Goal: Information Seeking & Learning: Learn about a topic

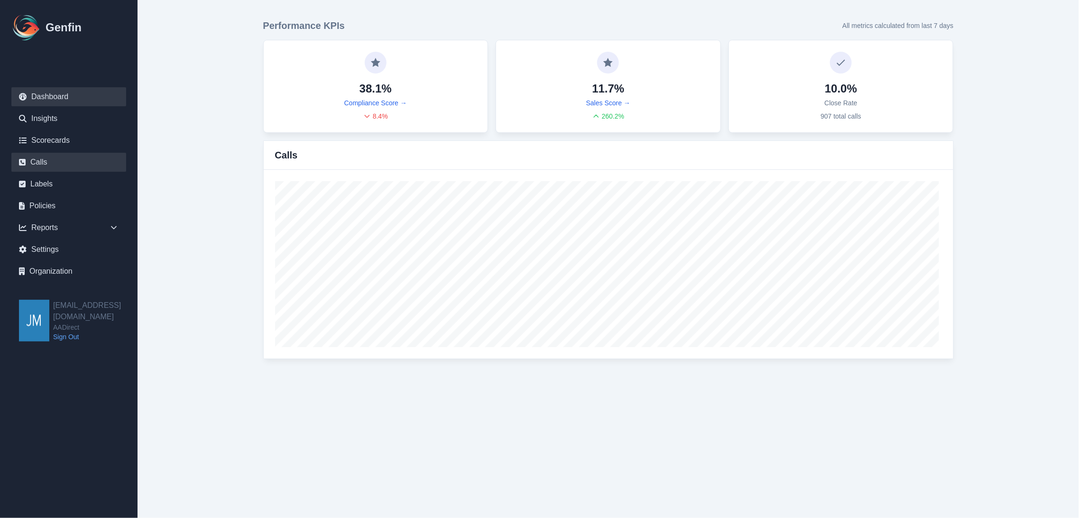
click at [58, 155] on link "Calls" at bounding box center [68, 162] width 115 height 19
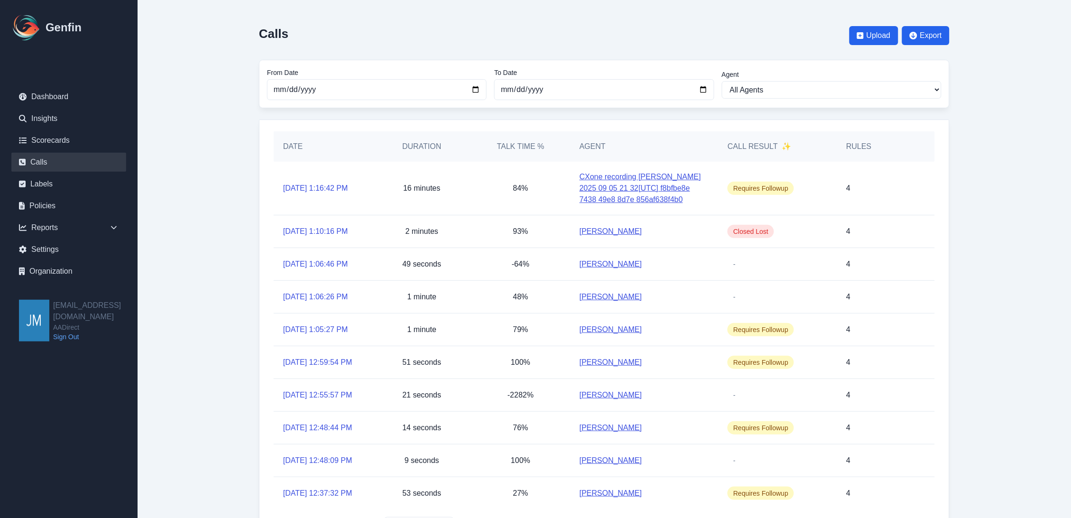
drag, startPoint x: 636, startPoint y: 191, endPoint x: 670, endPoint y: 192, distance: 34.2
click at [636, 191] on link "CXone recording Carolina Dimas 2025 09 05 21 32[UTC] f8bfbe8e 7438 49e8 8d7e 85…" at bounding box center [644, 188] width 129 height 34
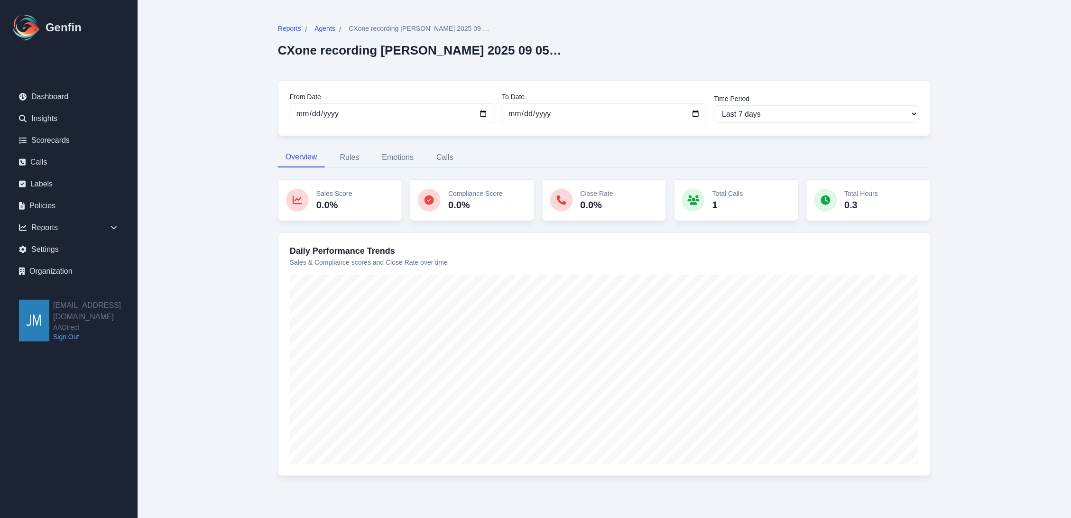
scroll to position [21, 0]
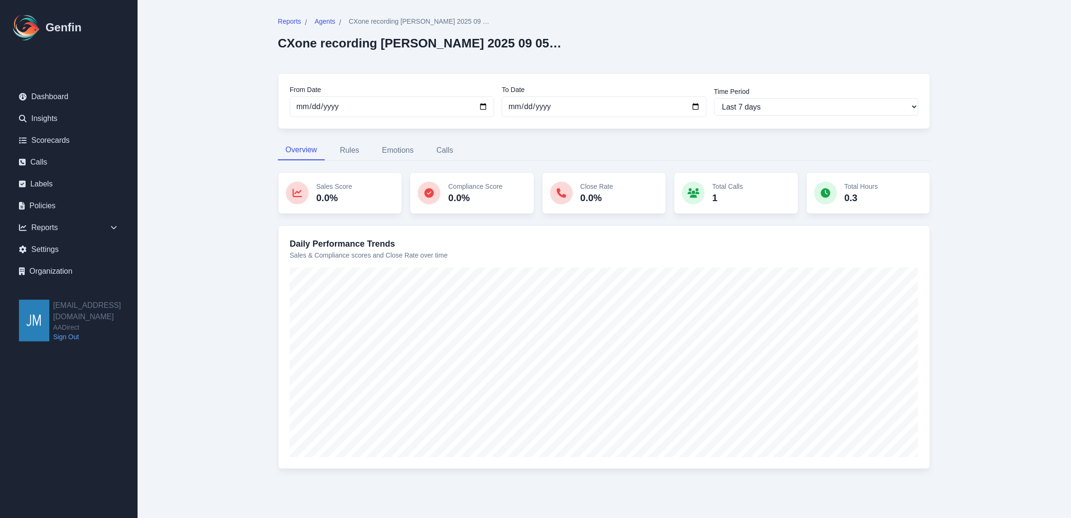
click at [990, 153] on main "Reports / Agents / CXone recording Carolina Dimas 2025 09 05 21 32[UTC] f8bfbe8…" at bounding box center [605, 249] width 934 height 540
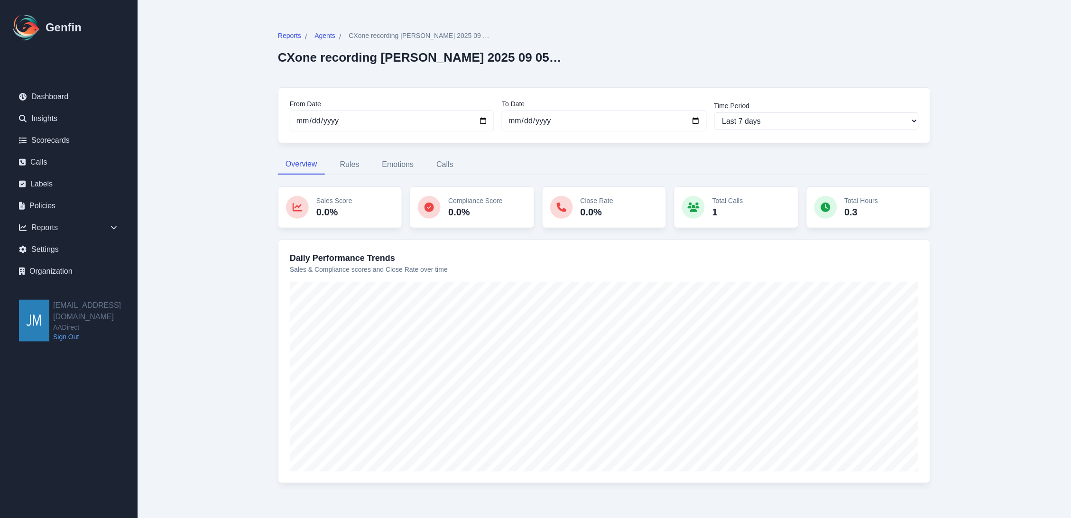
scroll to position [0, 0]
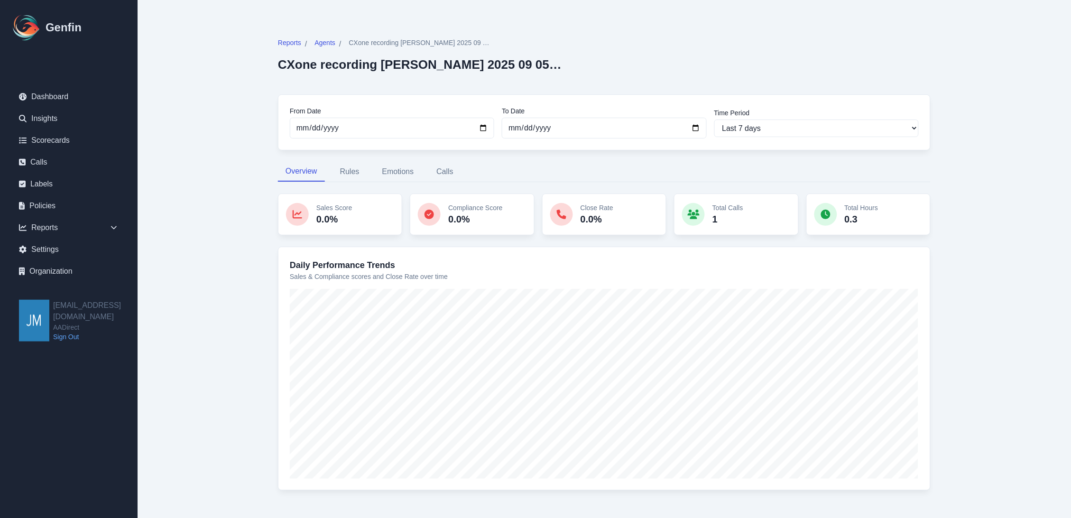
click at [959, 64] on div "Reports / Agents / CXone recording Carolina Dimas 2025 09 05 21 32[UTC] f8bfbe8…" at bounding box center [604, 270] width 729 height 540
click at [703, 46] on div "Reports / Agents / CXone recording Carolina Dimas 2025 09 05 21 32[UTC] f8bfbe8…" at bounding box center [604, 60] width 653 height 45
click at [965, 67] on div "Reports / Agents / CXone recording Carolina Dimas 2025 09 05 21 32[UTC] f8bfbe8…" at bounding box center [604, 270] width 729 height 540
click at [767, 34] on div "Reports / Agents / CXone recording Carolina Dimas 2025 09 05 21 32[UTC] f8bfbe8…" at bounding box center [604, 270] width 691 height 502
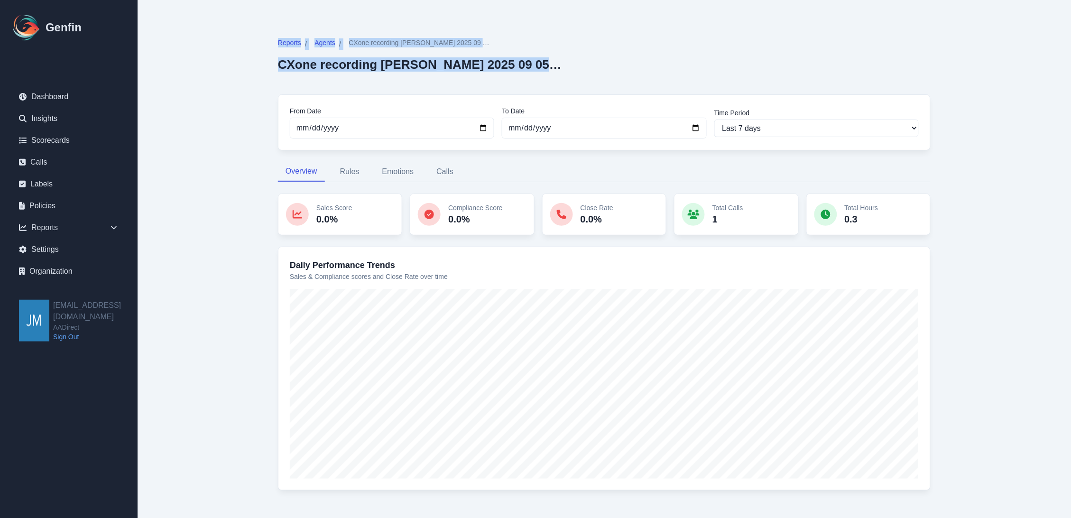
drag, startPoint x: 568, startPoint y: 65, endPoint x: 242, endPoint y: 31, distance: 328.1
click at [245, 35] on div "Reports / Agents / CXone recording Carolina Dimas 2025 09 05 21 32[UTC] f8bfbe8…" at bounding box center [604, 270] width 729 height 540
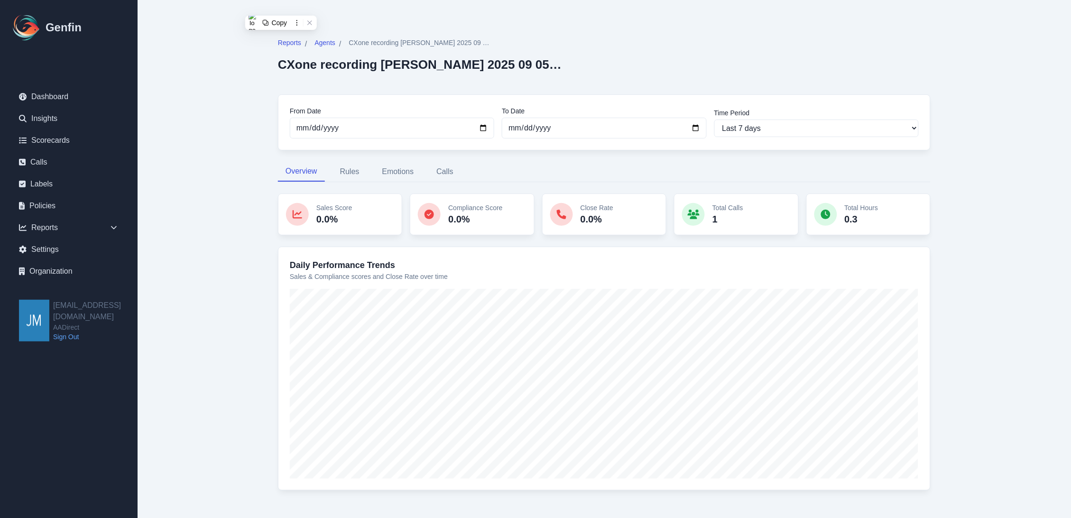
click at [239, 31] on main "Reports / Agents / CXone recording Carolina Dimas 2025 09 05 21 32[UTC] f8bfbe8…" at bounding box center [605, 270] width 934 height 540
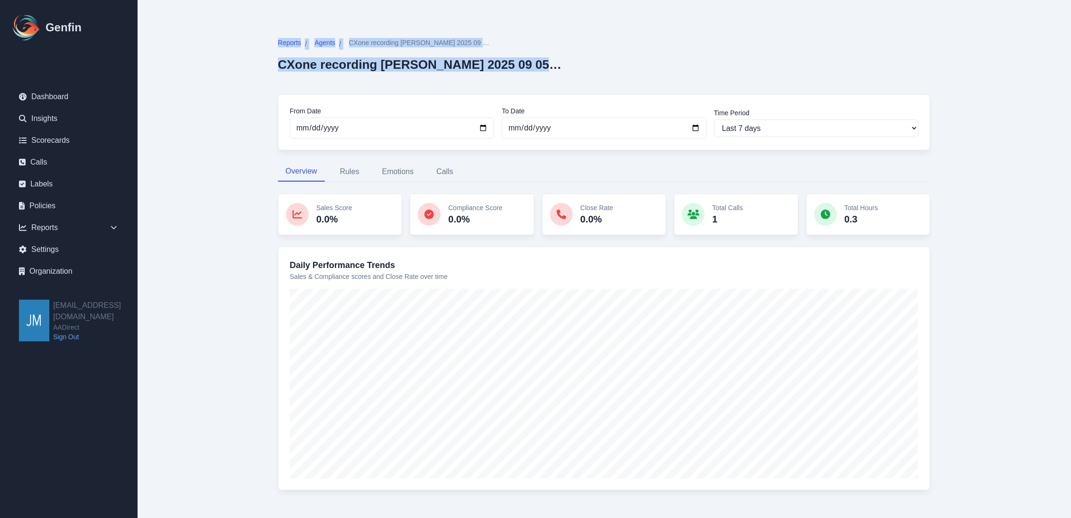
drag, startPoint x: 243, startPoint y: 39, endPoint x: 629, endPoint y: 60, distance: 385.8
click at [629, 60] on div "Reports / Agents / CXone recording Carolina Dimas 2025 09 05 21 32[UTC] f8bfbe8…" at bounding box center [604, 270] width 729 height 540
click at [629, 60] on div "Reports / Agents / CXone recording Carolina Dimas 2025 09 05 21 32[UTC] f8bfbe8…" at bounding box center [604, 60] width 653 height 45
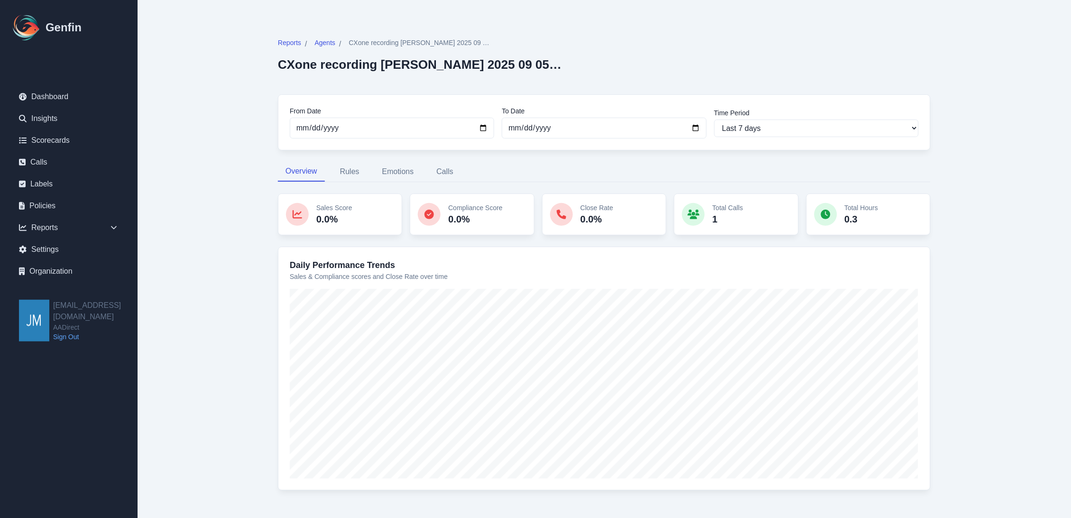
click at [713, 57] on div "Reports / Agents / CXone recording Carolina Dimas 2025 09 05 21 32[UTC] f8bfbe8…" at bounding box center [604, 60] width 653 height 45
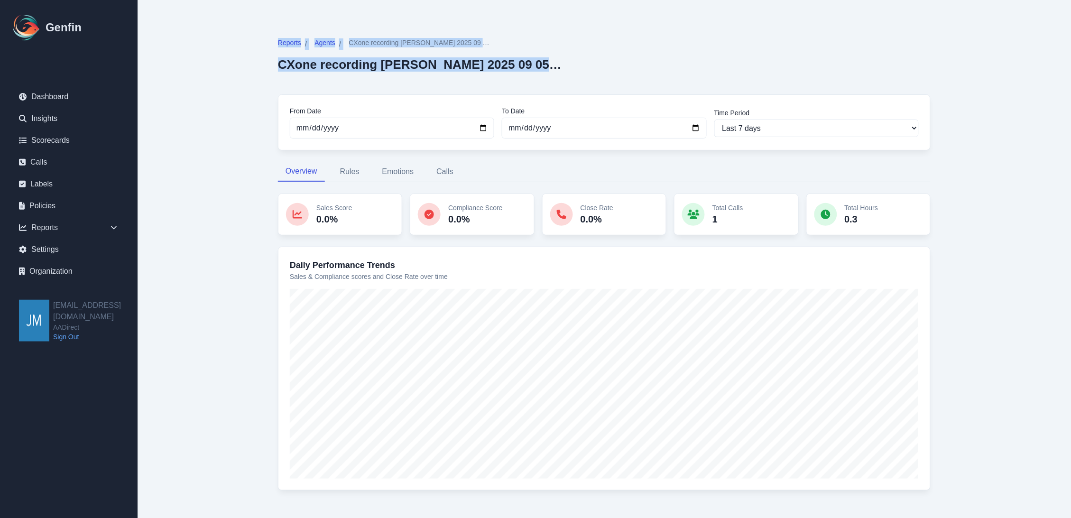
drag, startPoint x: 573, startPoint y: 64, endPoint x: 254, endPoint y: 39, distance: 319.8
click at [254, 39] on div "Reports / Agents / CXone recording Carolina Dimas 2025 09 05 21 32[UTC] f8bfbe8…" at bounding box center [604, 270] width 729 height 540
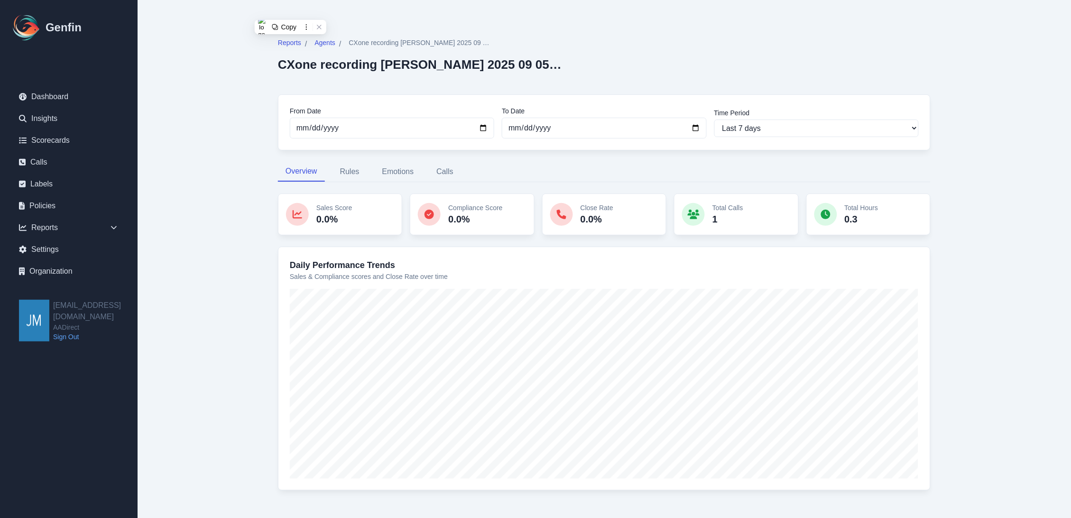
click at [236, 41] on main "Reports / Agents / CXone recording Carolina Dimas 2025 09 05 21 32[UTC] f8bfbe8…" at bounding box center [605, 270] width 934 height 540
click at [637, 62] on div "Reports / Agents / CXone recording Carolina Dimas 2025 09 05 21 32[UTC] f8bfbe8…" at bounding box center [604, 60] width 653 height 45
click at [46, 164] on link "Calls" at bounding box center [68, 162] width 115 height 19
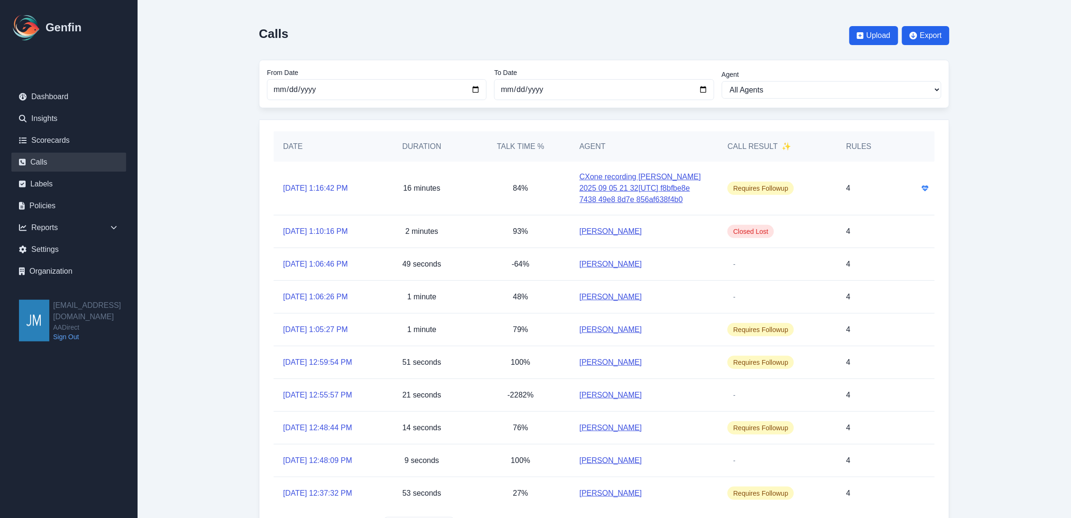
click at [642, 186] on link "CXone recording Carolina Dimas 2025 09 05 21 32[UTC] f8bfbe8e 7438 49e8 8d7e 85…" at bounding box center [644, 188] width 129 height 34
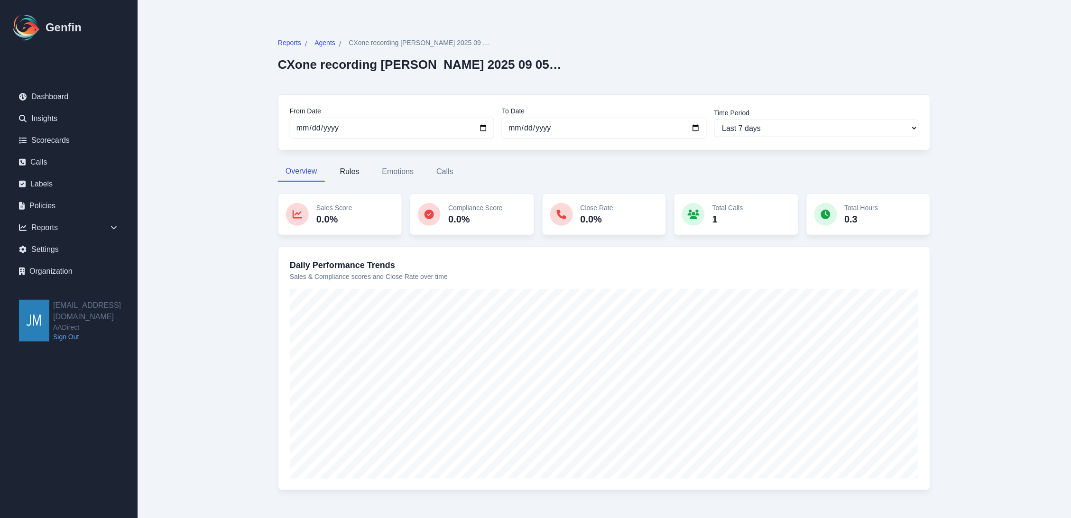
click at [349, 169] on button "Rules" at bounding box center [350, 172] width 35 height 20
select select "144"
select select "149"
select select "1101"
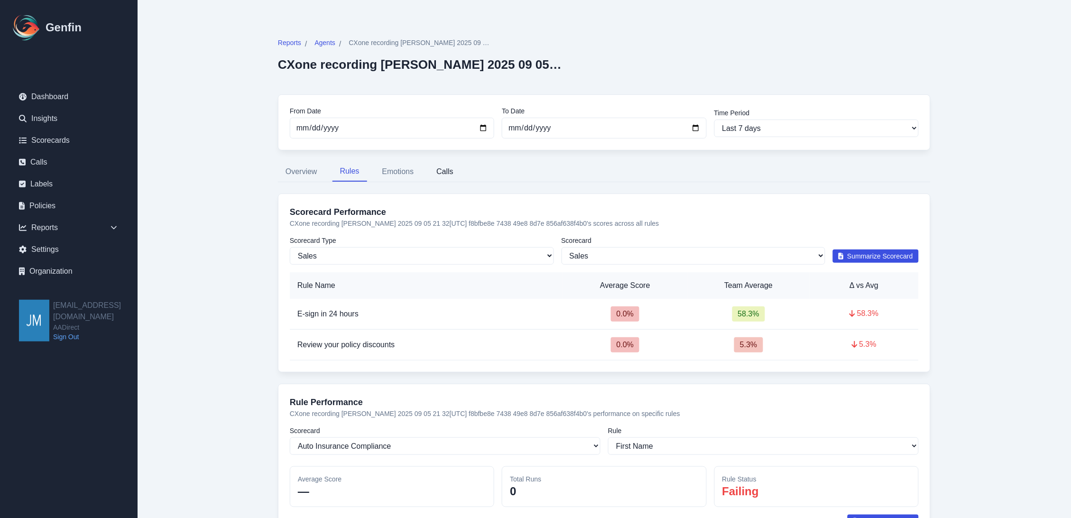
click at [437, 172] on button "Calls" at bounding box center [445, 172] width 32 height 20
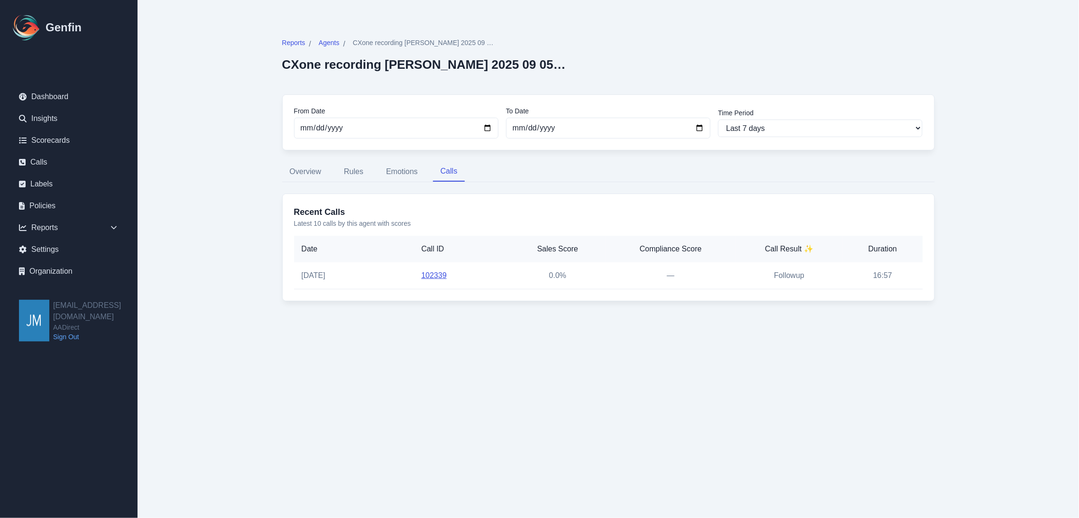
click at [429, 277] on link "102339" at bounding box center [433, 275] width 25 height 8
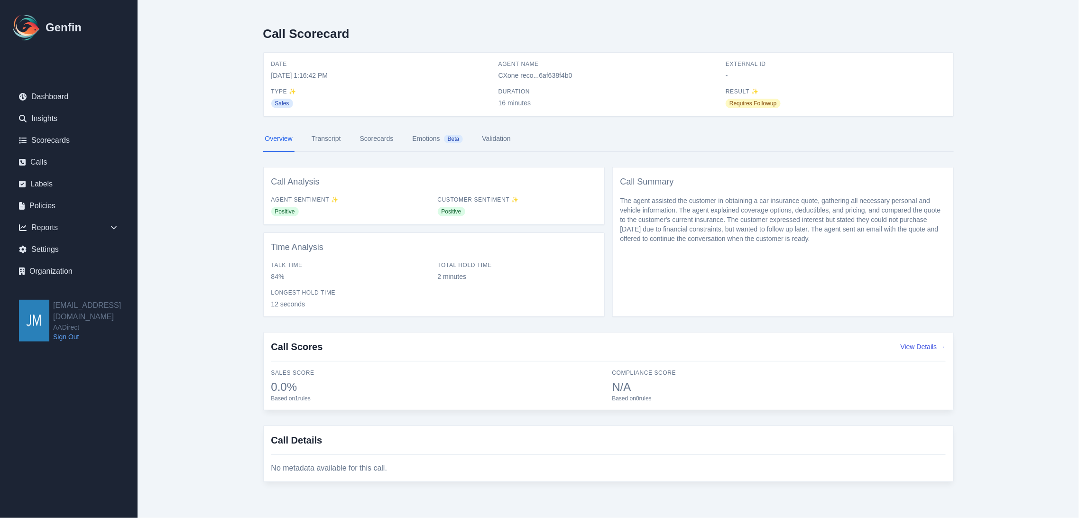
click at [424, 139] on link "Emotions Beta" at bounding box center [437, 139] width 55 height 26
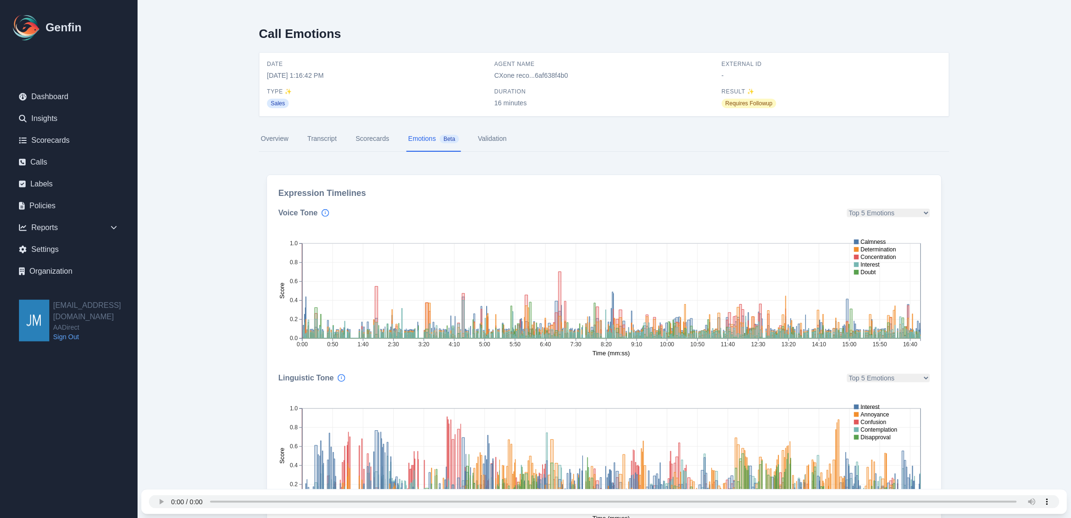
click at [491, 140] on link "Validation" at bounding box center [492, 139] width 32 height 26
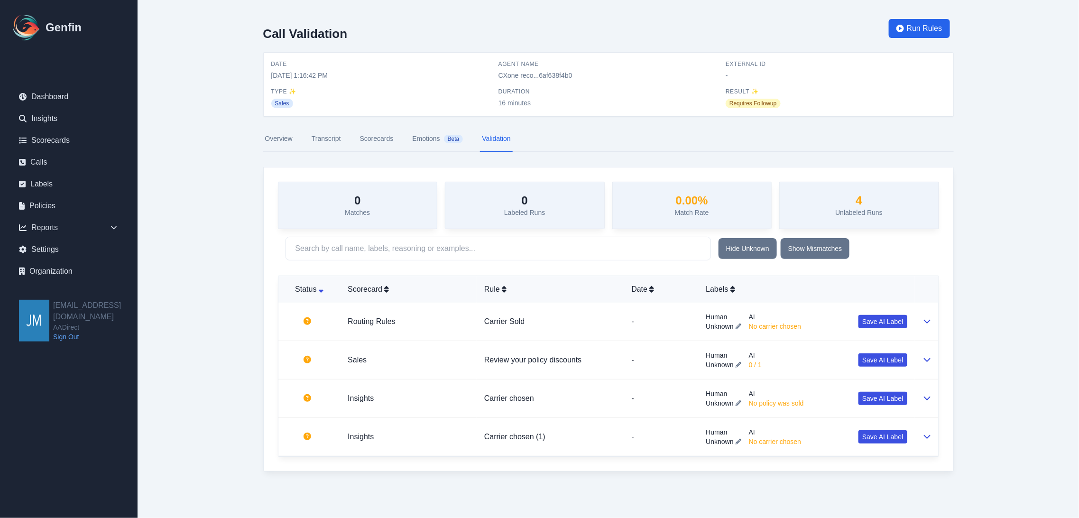
click at [329, 137] on link "Transcript" at bounding box center [326, 139] width 33 height 26
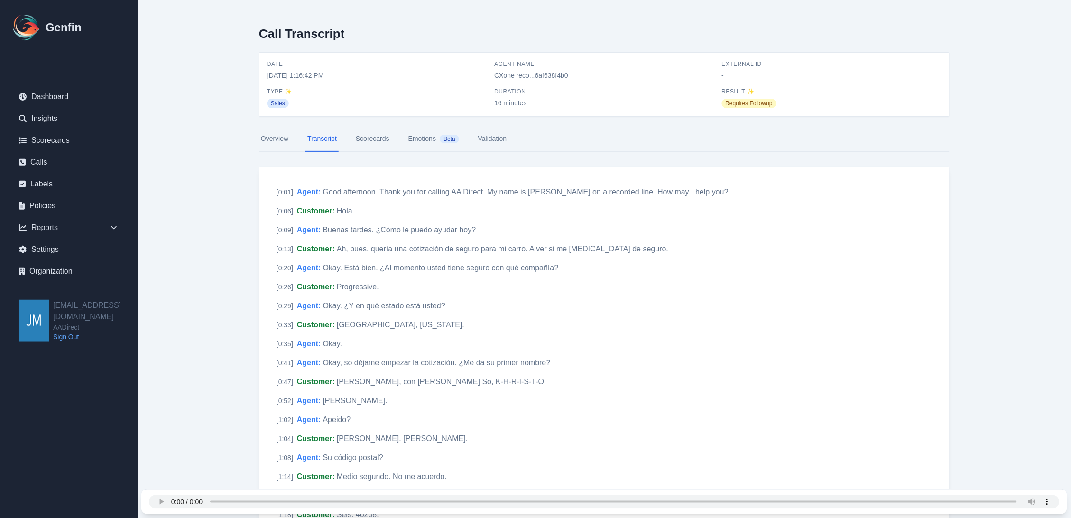
click at [382, 139] on link "Scorecards" at bounding box center [372, 139] width 37 height 26
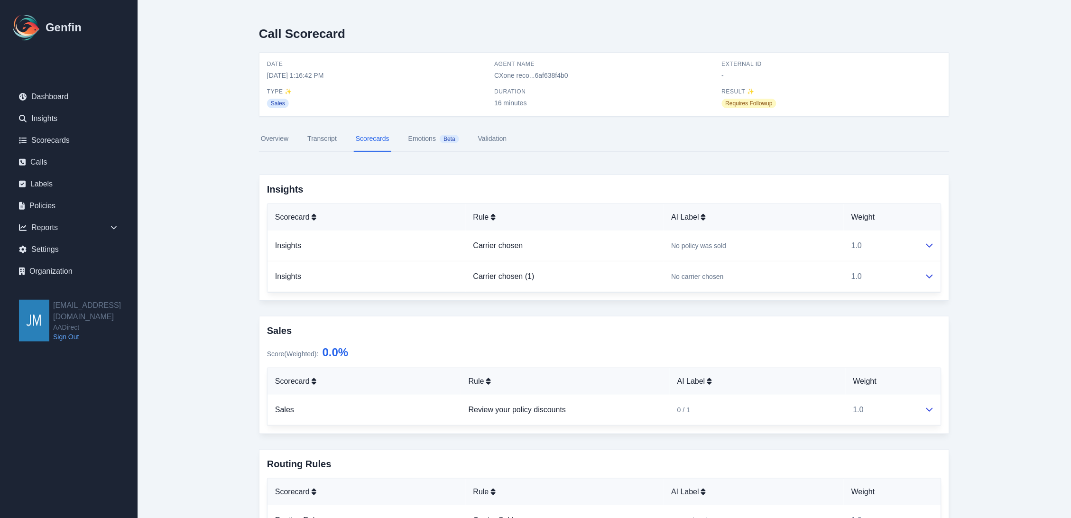
click at [490, 134] on link "Validation" at bounding box center [492, 139] width 32 height 26
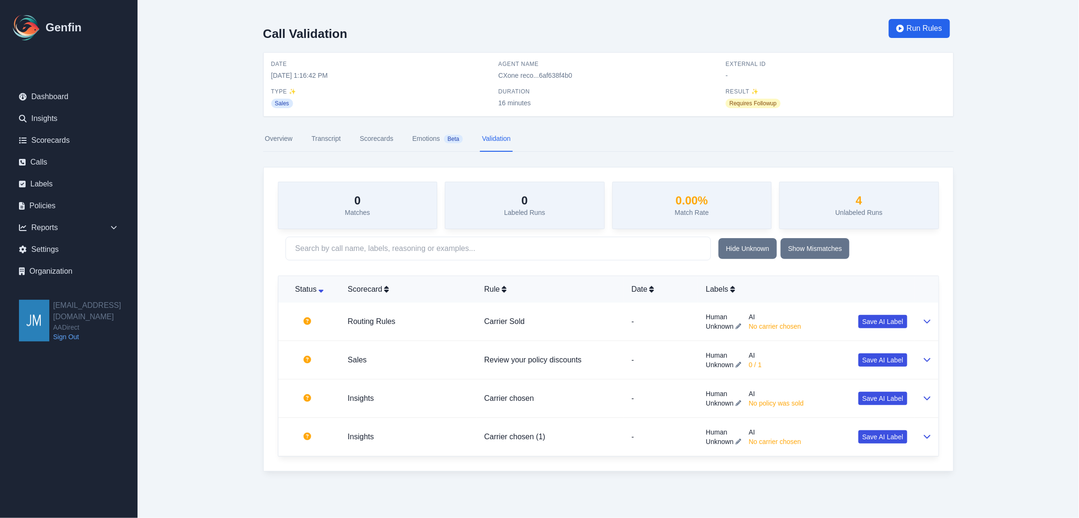
click at [850, 200] on h3 "4" at bounding box center [858, 201] width 47 height 14
click at [287, 138] on link "Overview" at bounding box center [278, 139] width 31 height 26
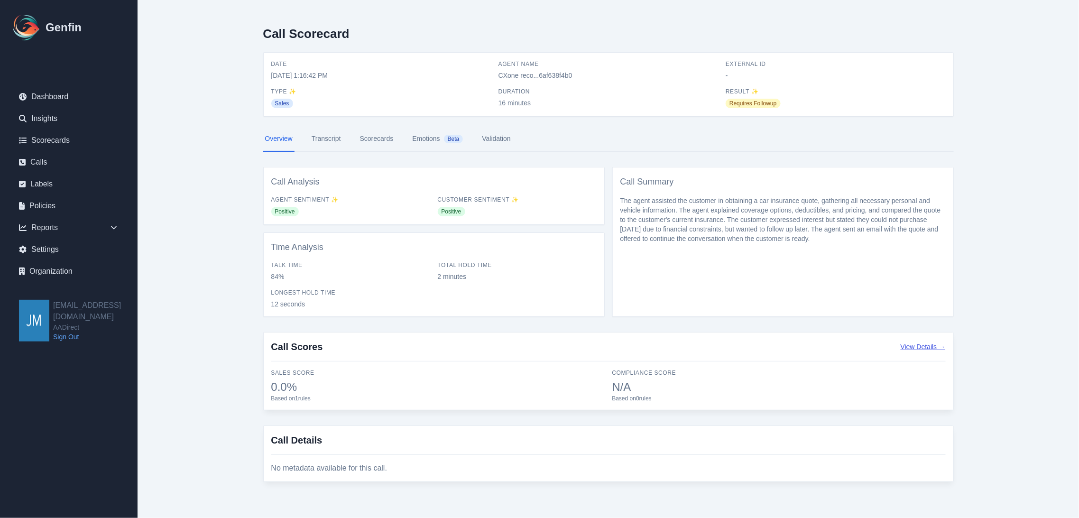
click at [923, 343] on button "View Details →" at bounding box center [923, 346] width 45 height 9
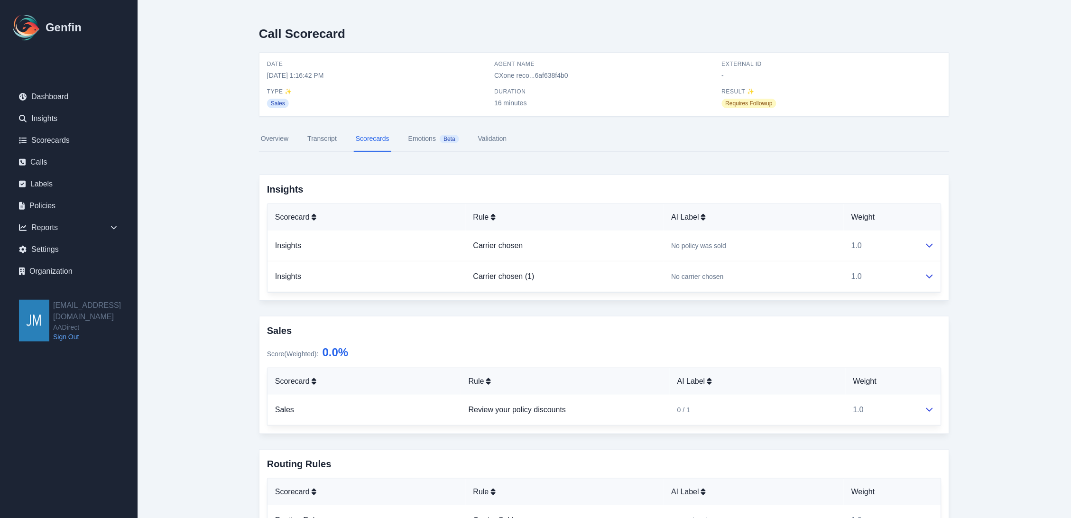
click at [491, 139] on link "Validation" at bounding box center [492, 139] width 32 height 26
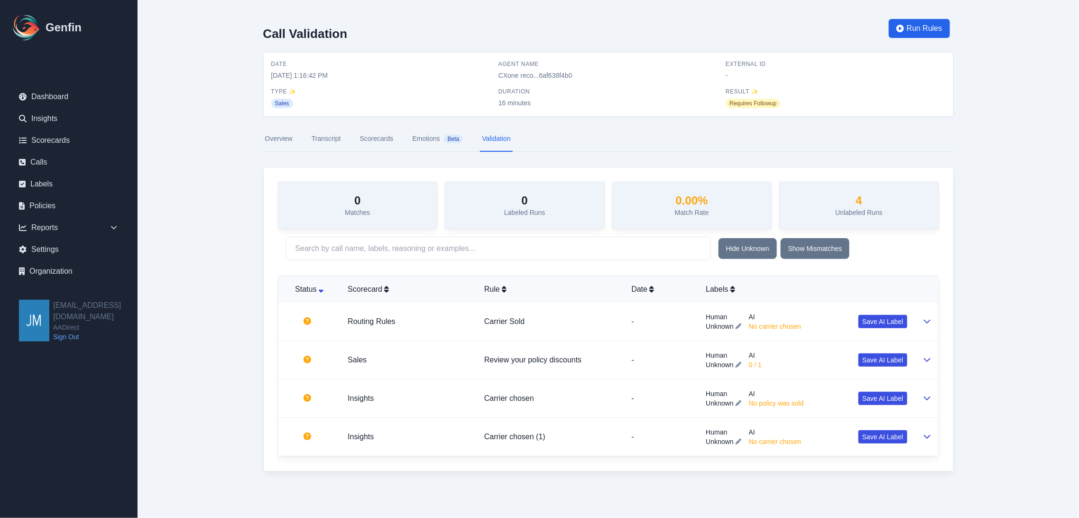
click at [843, 196] on h3 "4" at bounding box center [858, 201] width 47 height 14
click at [931, 323] on td at bounding box center [927, 322] width 24 height 38
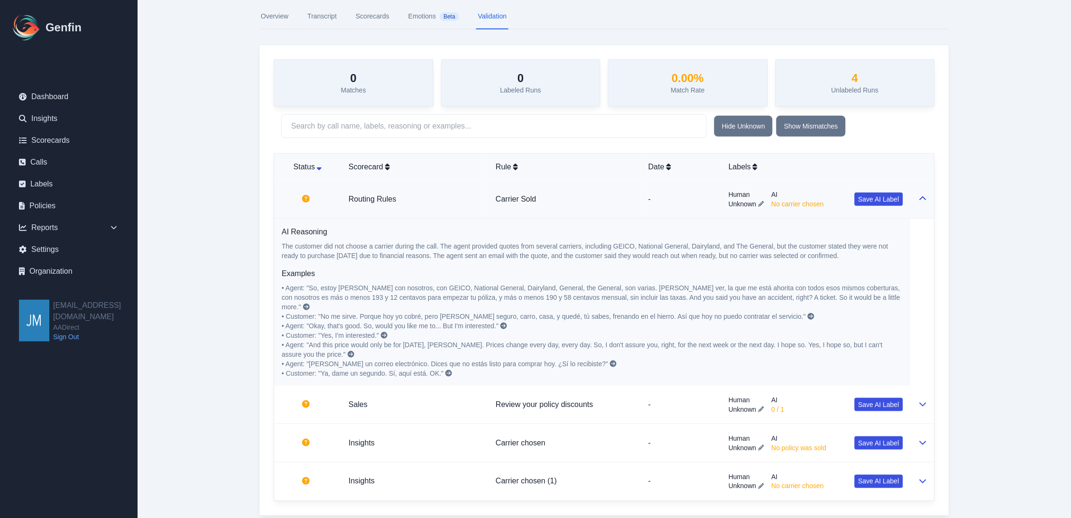
scroll to position [130, 0]
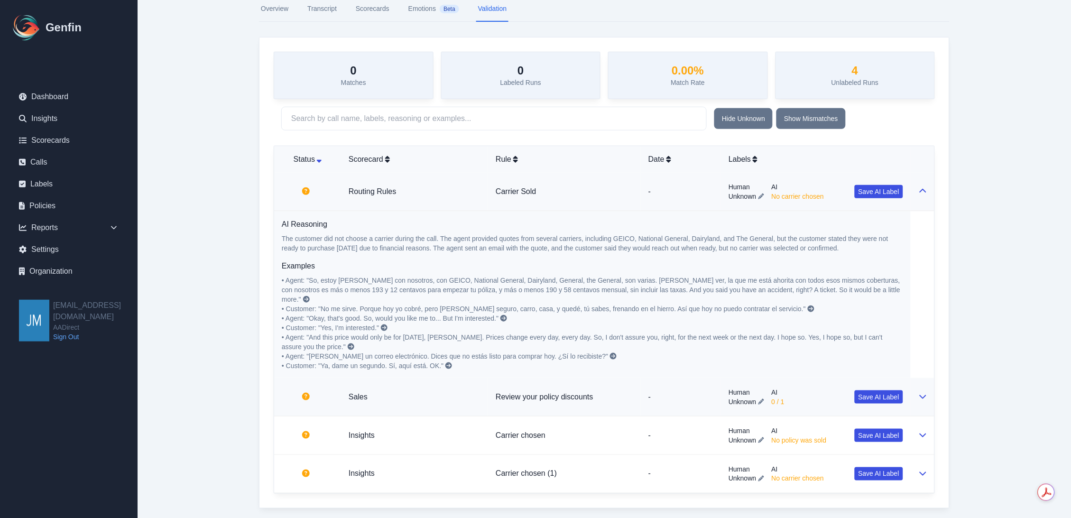
click at [919, 393] on icon at bounding box center [923, 397] width 8 height 8
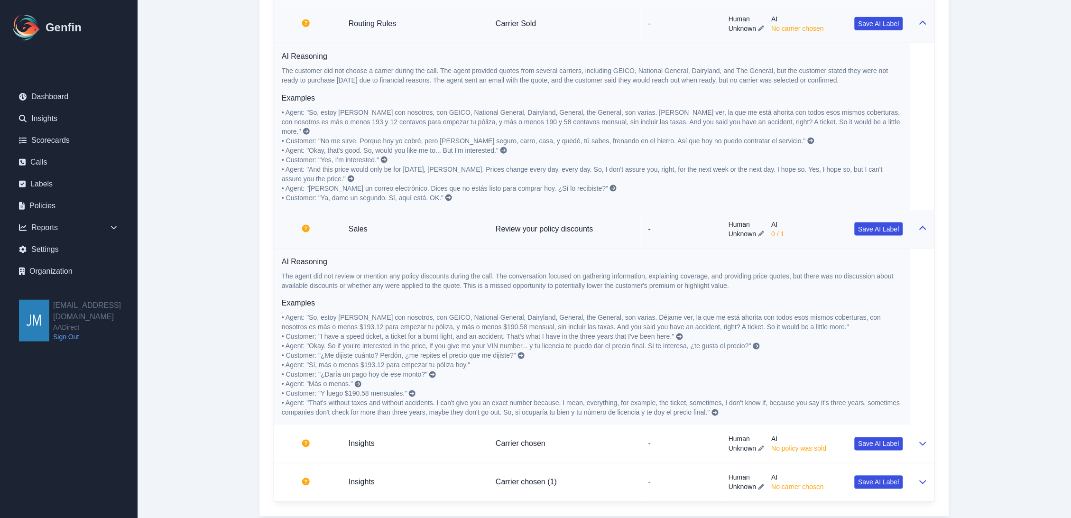
scroll to position [306, 0]
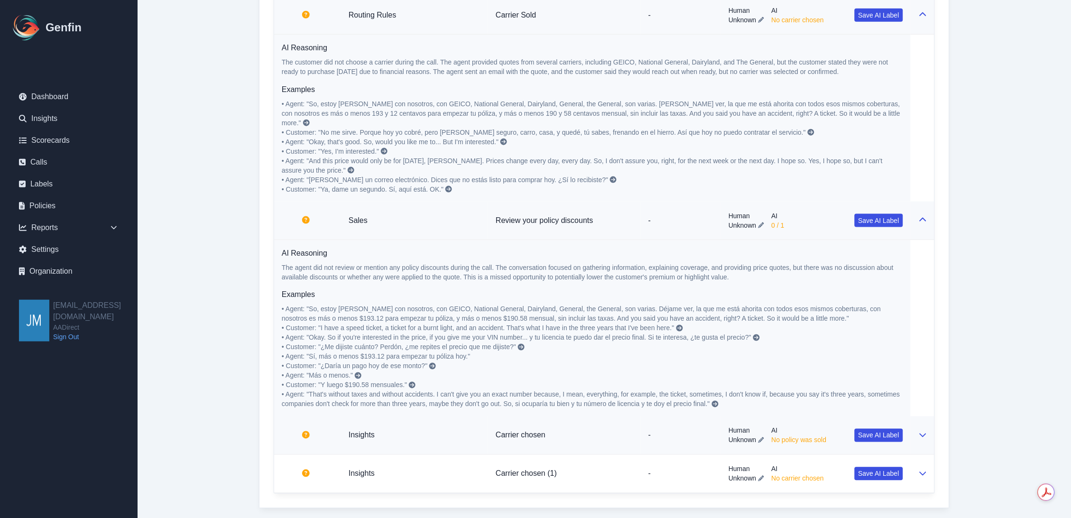
click at [924, 434] on icon at bounding box center [923, 436] width 7 height 4
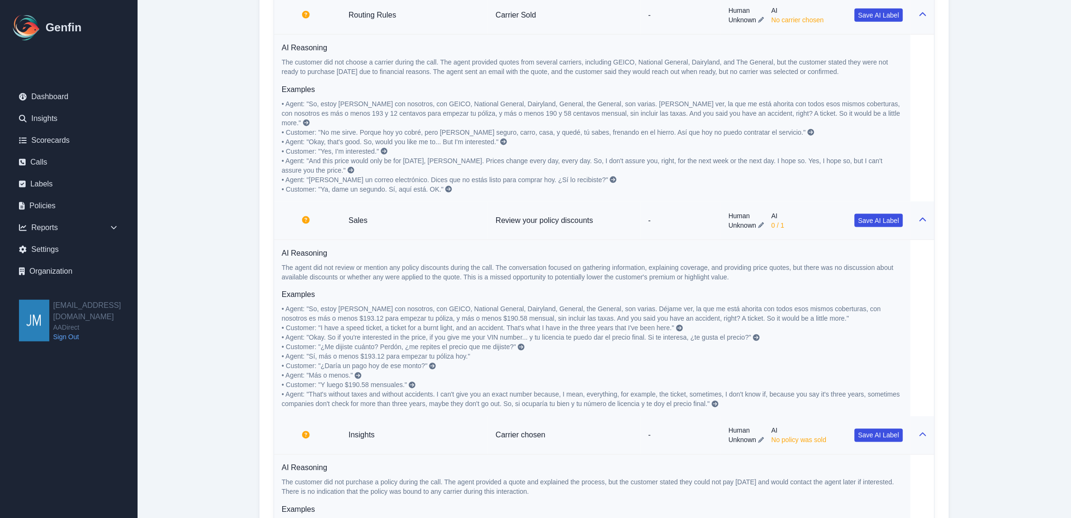
scroll to position [463, 0]
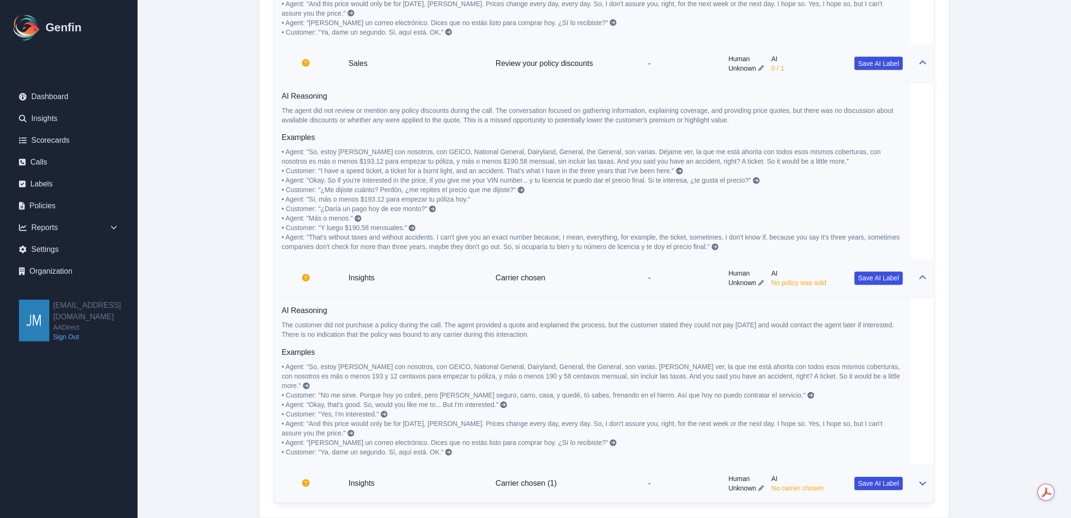
click at [923, 482] on icon at bounding box center [923, 484] width 7 height 4
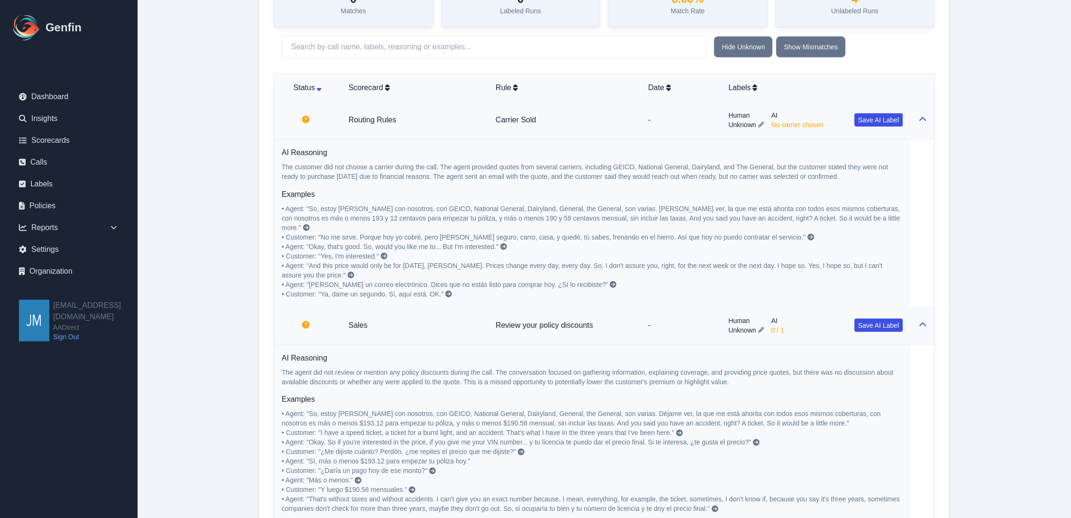
scroll to position [200, 0]
click at [961, 190] on div "Call Validation Run Rules Date [DATE] 1:16:42 PM Agent Name CXone reco...6af638…" at bounding box center [604, 384] width 729 height 1168
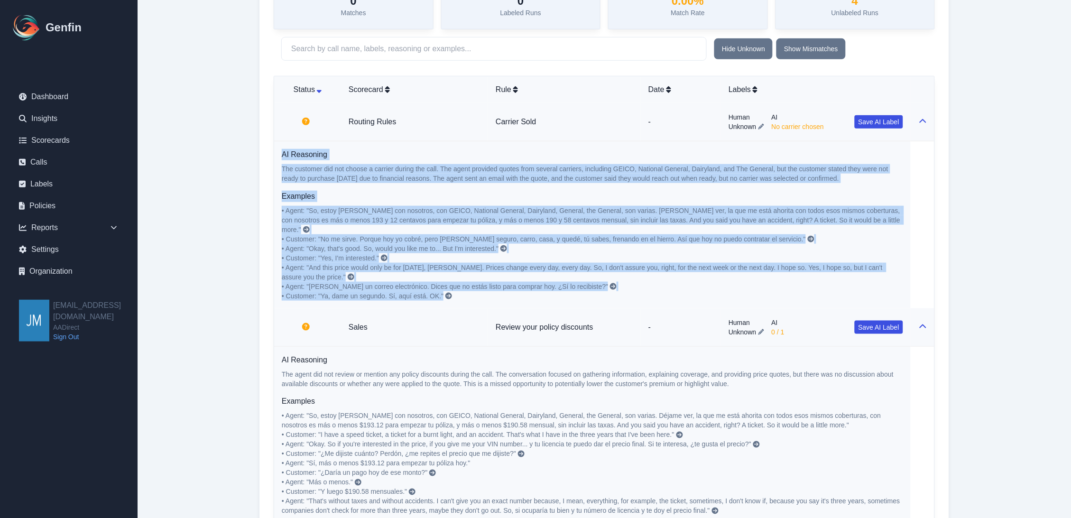
drag, startPoint x: 278, startPoint y: 156, endPoint x: 487, endPoint y: 290, distance: 247.8
click at [487, 290] on td "AI Reasoning The customer did not choose a carrier during the call. The agent p…" at bounding box center [592, 224] width 637 height 167
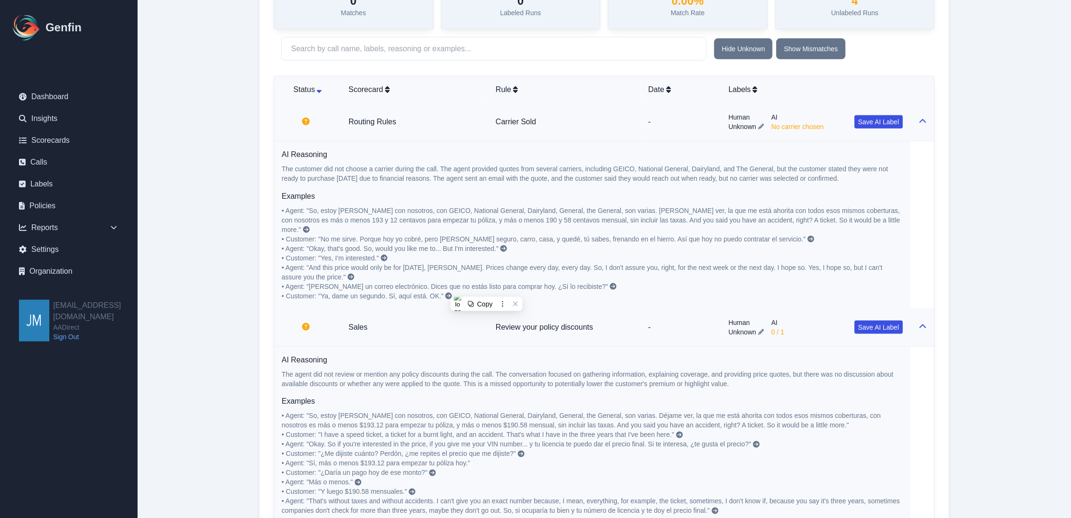
click at [242, 259] on div "Call Validation Run Rules Date [DATE] 1:16:42 PM Agent Name CXone reco...6af638…" at bounding box center [604, 384] width 729 height 1168
click at [561, 323] on link "Review your policy discounts" at bounding box center [544, 327] width 97 height 8
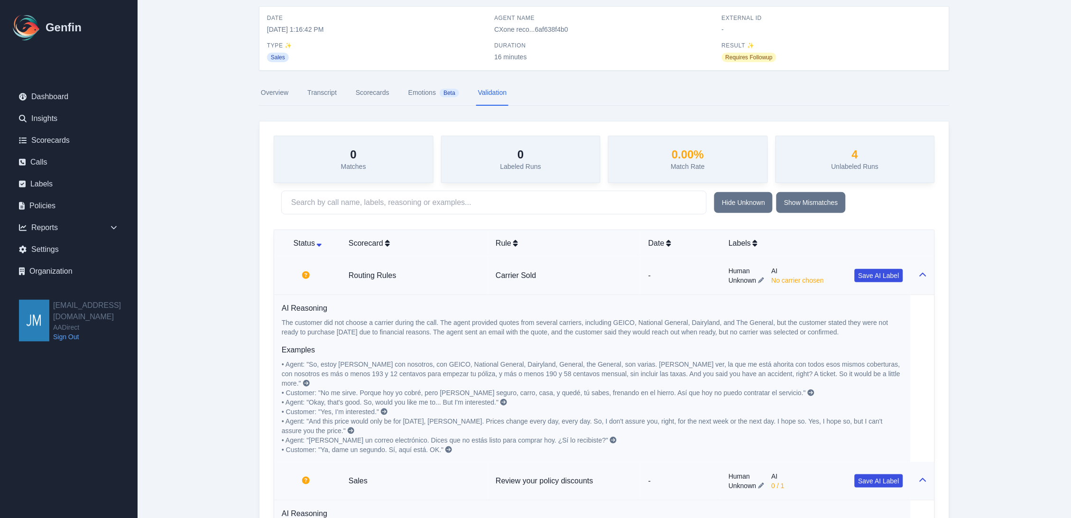
scroll to position [0, 0]
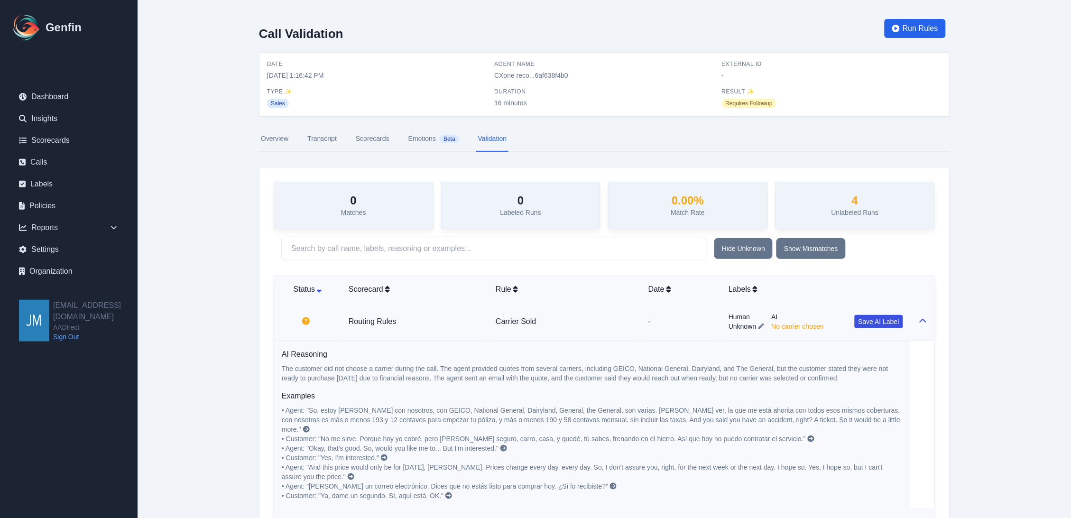
click at [569, 143] on nav "Overview Transcript Scorecards Emotions Beta Validation" at bounding box center [604, 139] width 691 height 26
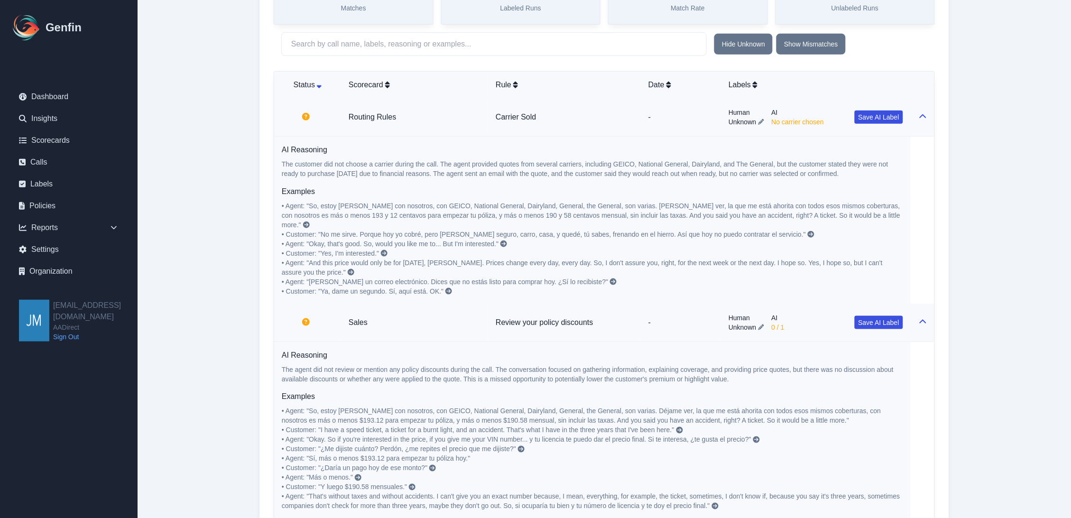
scroll to position [211, 0]
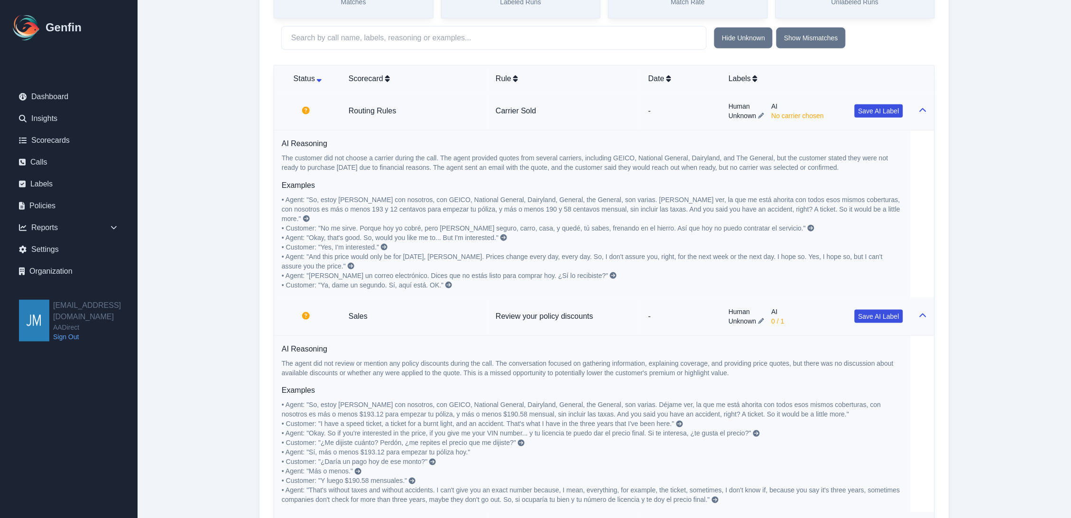
click at [852, 167] on p "The customer did not choose a carrier during the call. The agent provided quote…" at bounding box center [592, 162] width 621 height 19
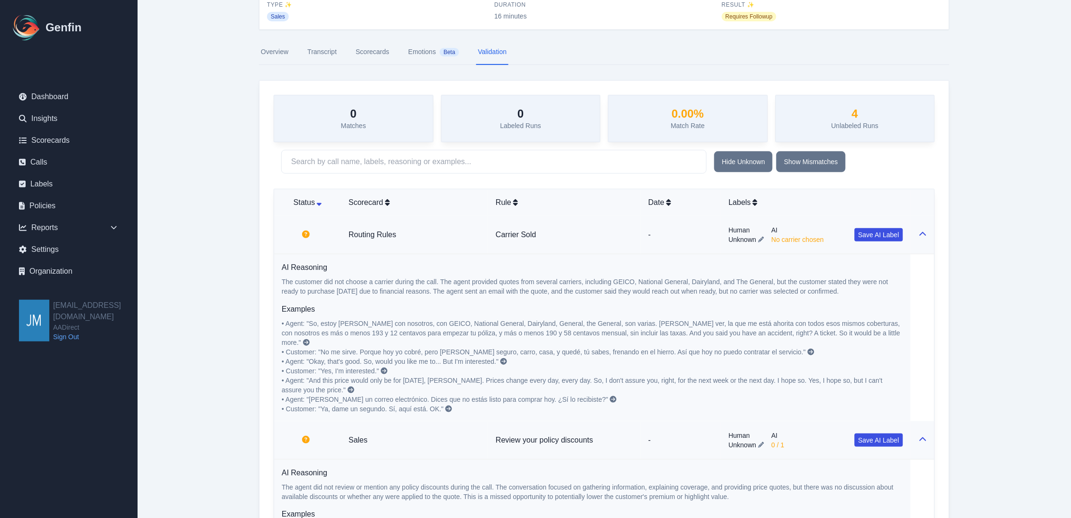
scroll to position [0, 0]
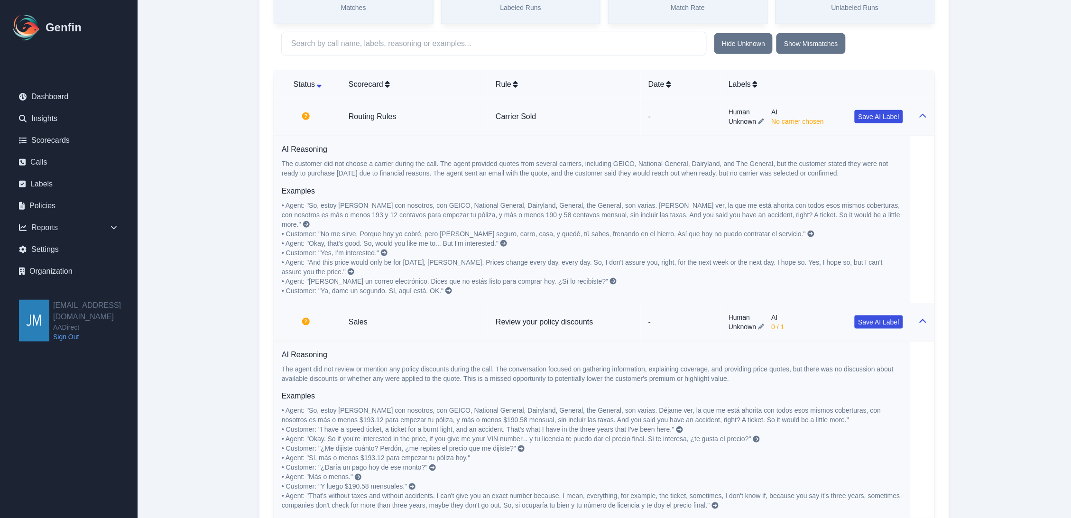
scroll to position [211, 0]
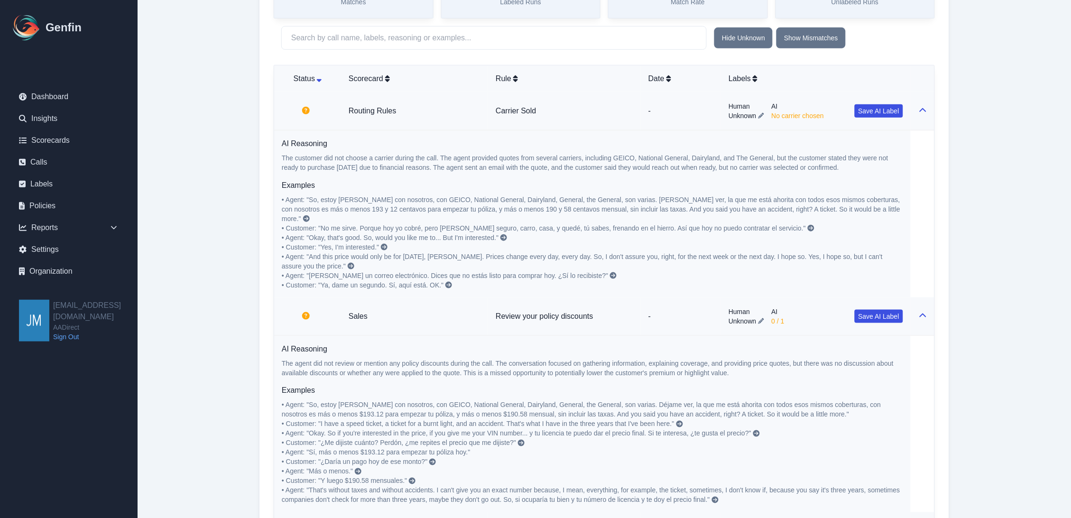
click at [277, 185] on td "AI Reasoning The customer did not choose a carrier during the call. The agent p…" at bounding box center [592, 213] width 637 height 167
drag, startPoint x: 281, startPoint y: 188, endPoint x: 320, endPoint y: 189, distance: 38.4
click at [318, 190] on td "AI Reasoning The customer did not choose a carrier during the call. The agent p…" at bounding box center [592, 213] width 637 height 167
click at [349, 185] on h6 "Examples" at bounding box center [592, 185] width 621 height 11
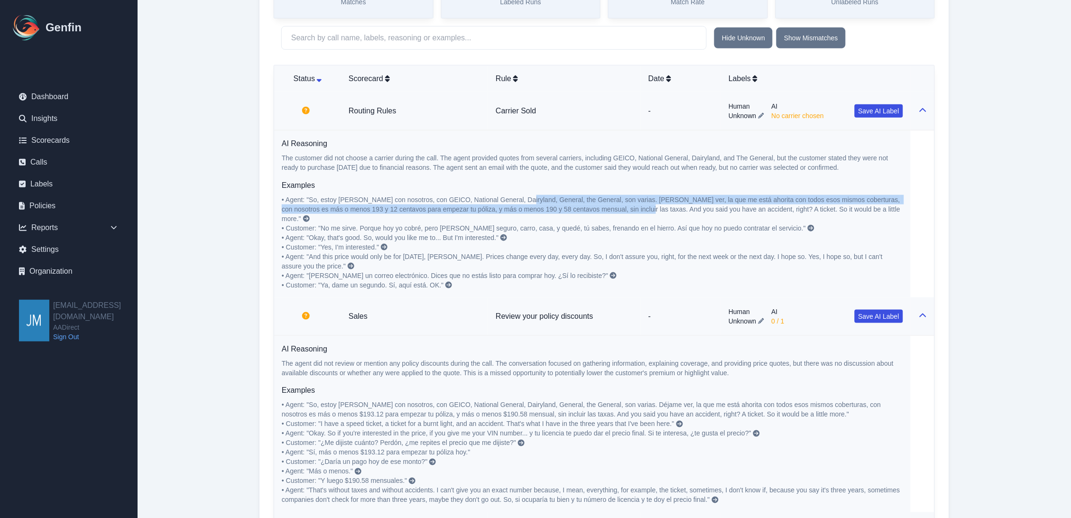
drag, startPoint x: 626, startPoint y: 211, endPoint x: 524, endPoint y: 201, distance: 102.4
click at [524, 201] on span "• Agent: "So, estoy [PERSON_NAME] con nosotros, con GEICO, National General, Da…" at bounding box center [592, 209] width 621 height 27
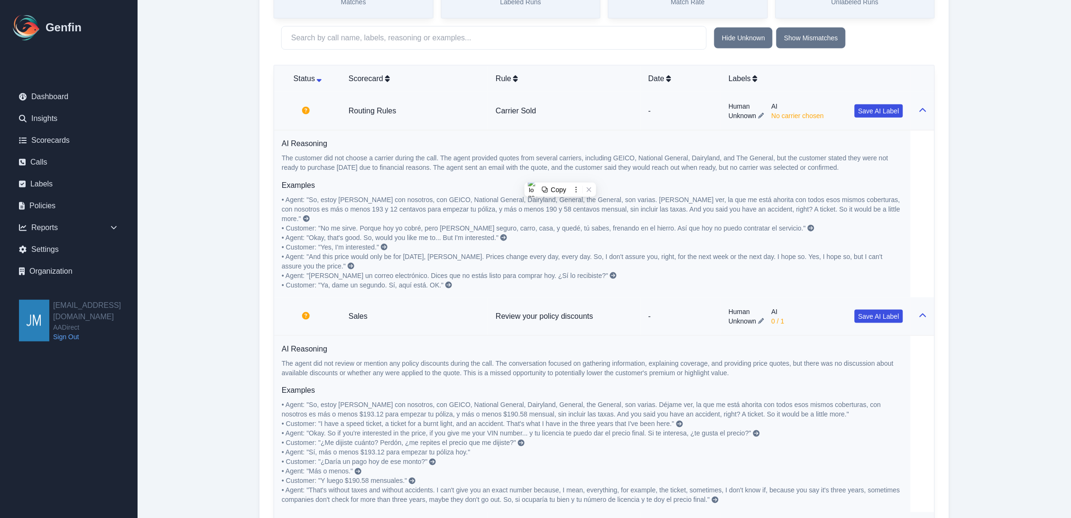
click at [638, 230] on p "• Agent: "So, estoy [PERSON_NAME] con nosotros, con GEICO, National General, Da…" at bounding box center [592, 242] width 621 height 95
click at [507, 234] on link at bounding box center [503, 238] width 9 height 8
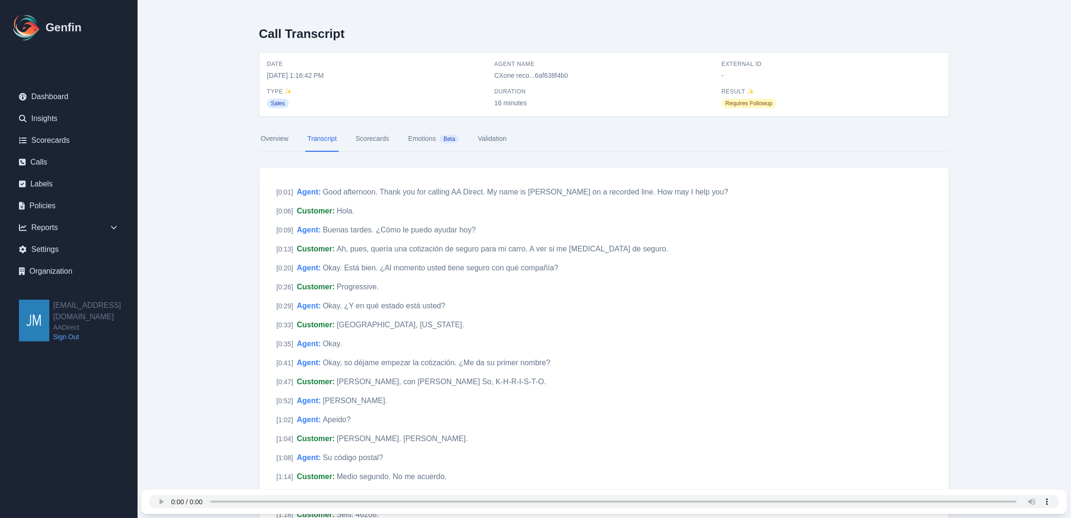
click at [415, 62] on span "Date" at bounding box center [377, 64] width 220 height 8
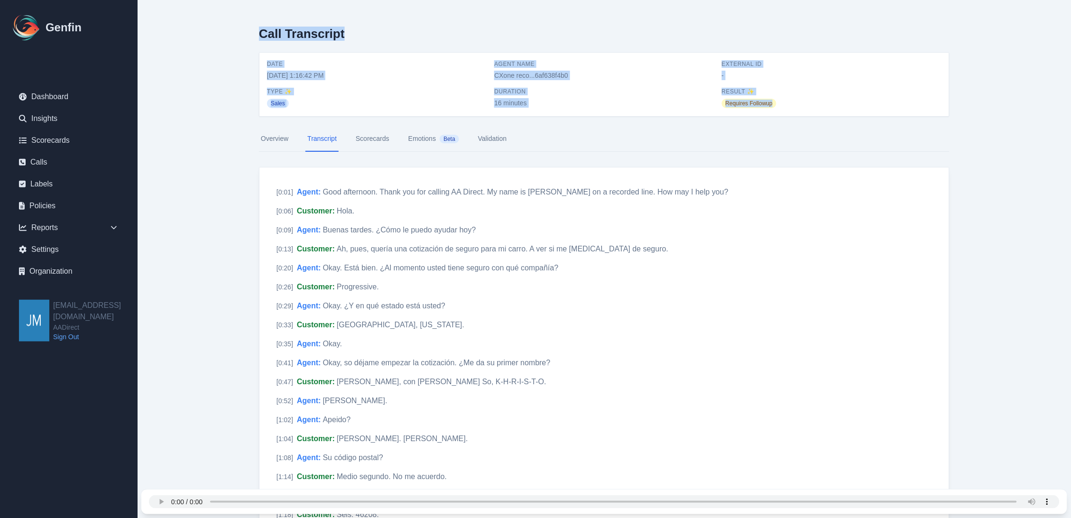
drag, startPoint x: 253, startPoint y: 27, endPoint x: 817, endPoint y: 105, distance: 569.0
click at [811, 81] on div "Date [DATE] 1:16:42 PM Agent Name CXone reco...6af638f4b0 External ID - Type ✨ …" at bounding box center [604, 84] width 675 height 48
drag, startPoint x: 798, startPoint y: 100, endPoint x: 178, endPoint y: 43, distance: 622.6
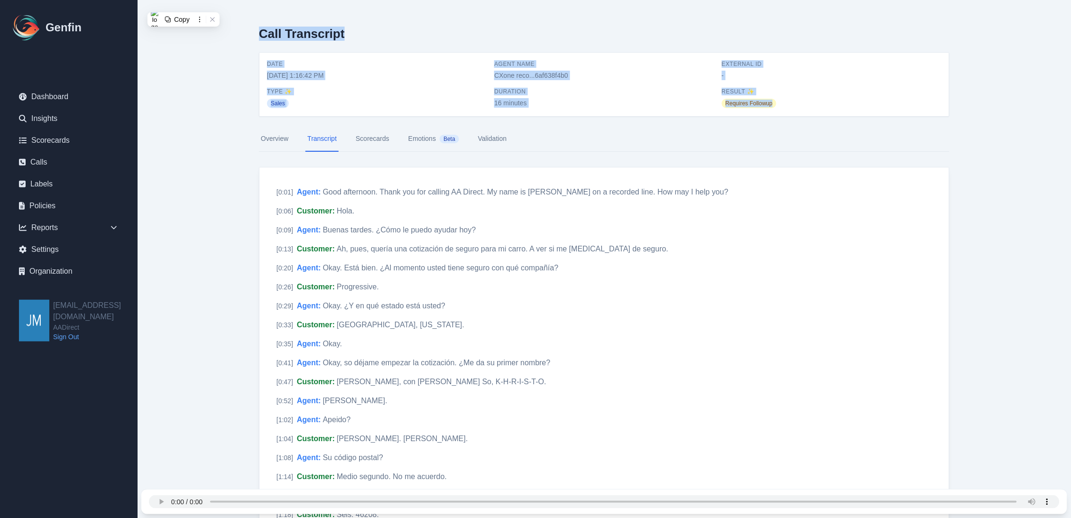
drag, startPoint x: 241, startPoint y: 28, endPoint x: 833, endPoint y: 102, distance: 596.2
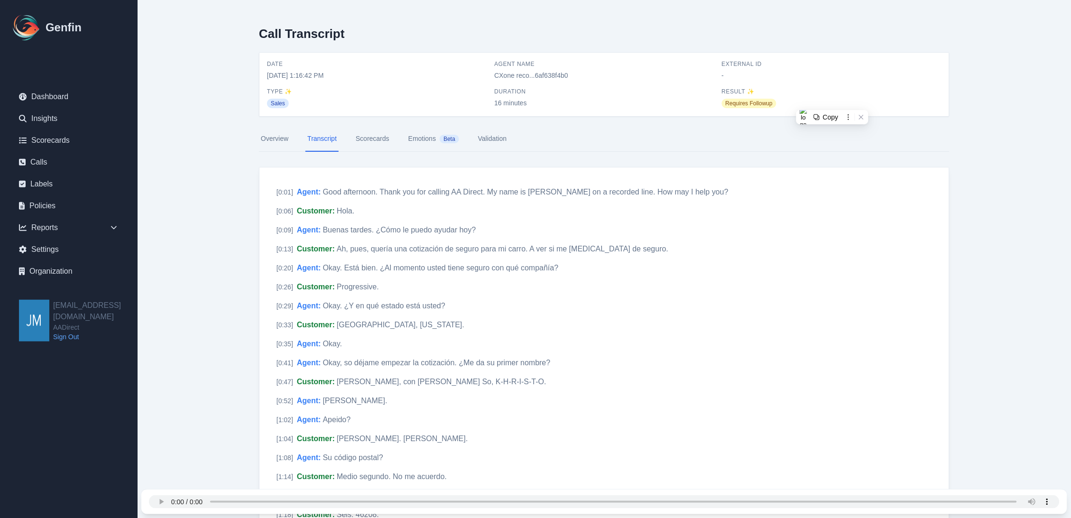
click at [834, 101] on div "Requires Followup" at bounding box center [832, 102] width 220 height 11
click at [432, 138] on link "Emotions Beta" at bounding box center [434, 139] width 55 height 26
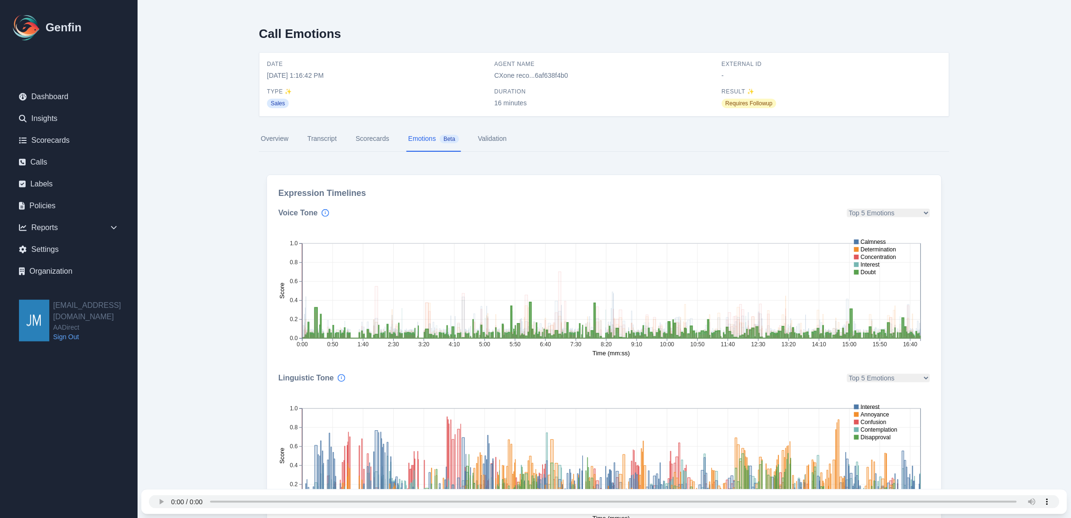
click at [869, 272] on text "Doubt" at bounding box center [869, 272] width 16 height 7
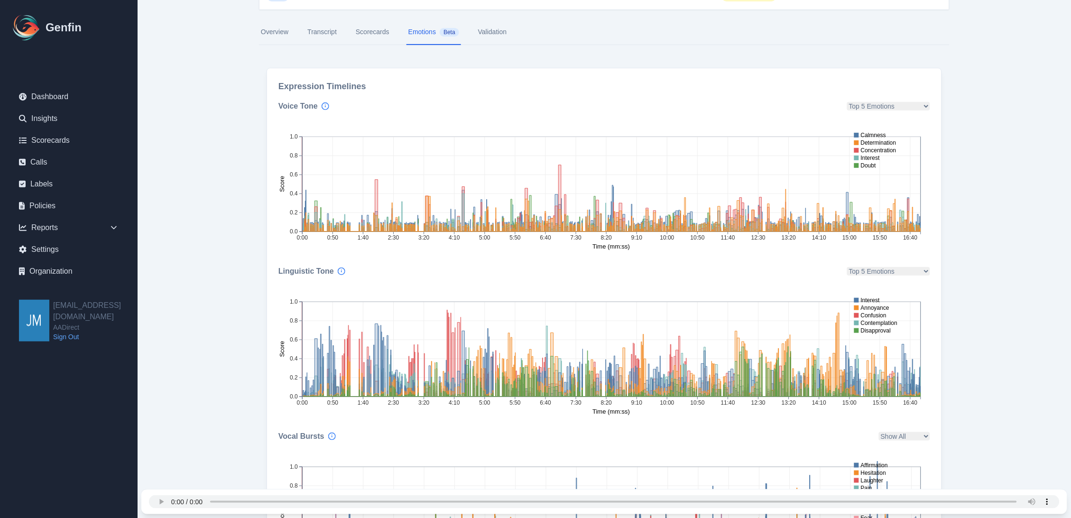
scroll to position [207, 0]
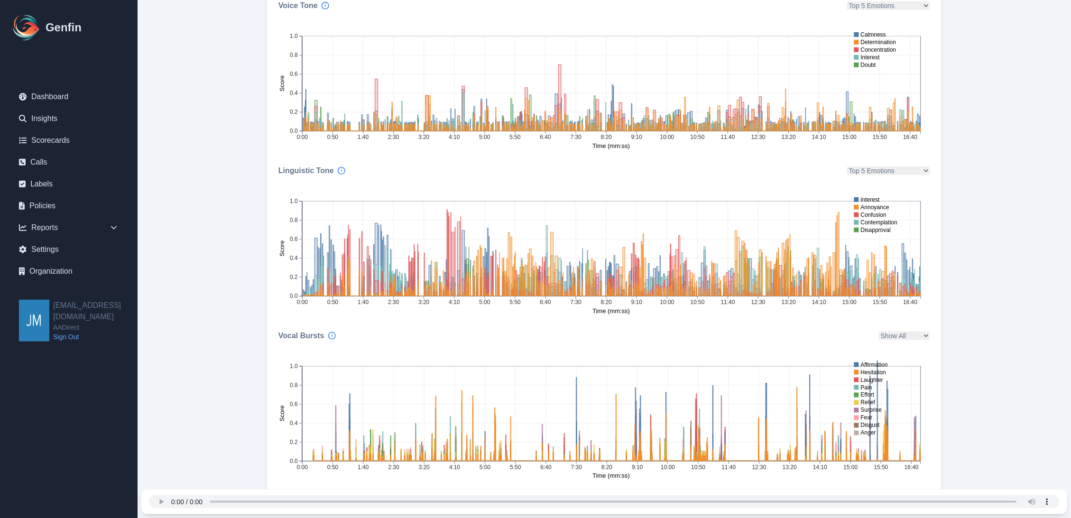
click at [680, 342] on div "Vocal Bursts Show All Affirmation Anger Celebration Disgust Effort Fear Hesitat…" at bounding box center [604, 405] width 652 height 150
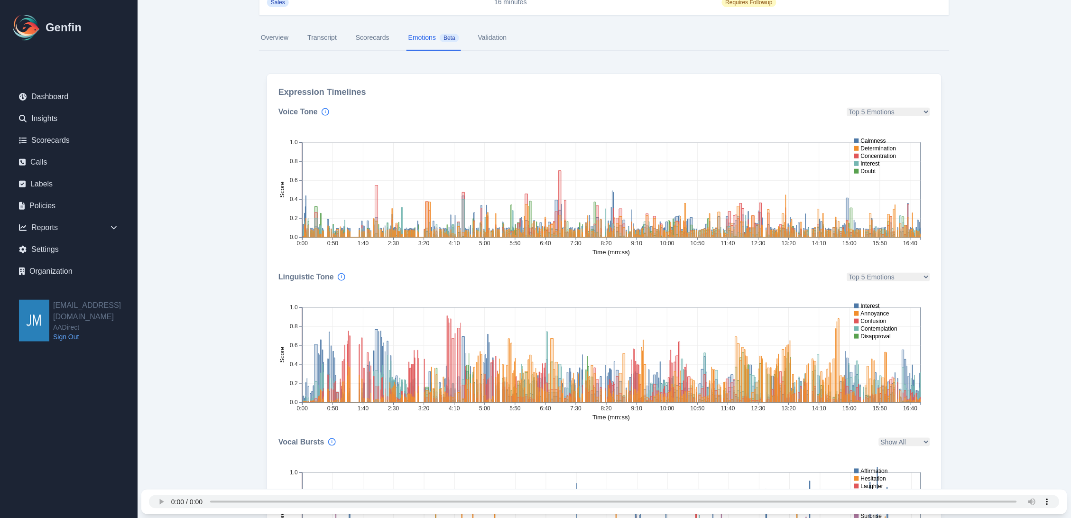
scroll to position [0, 0]
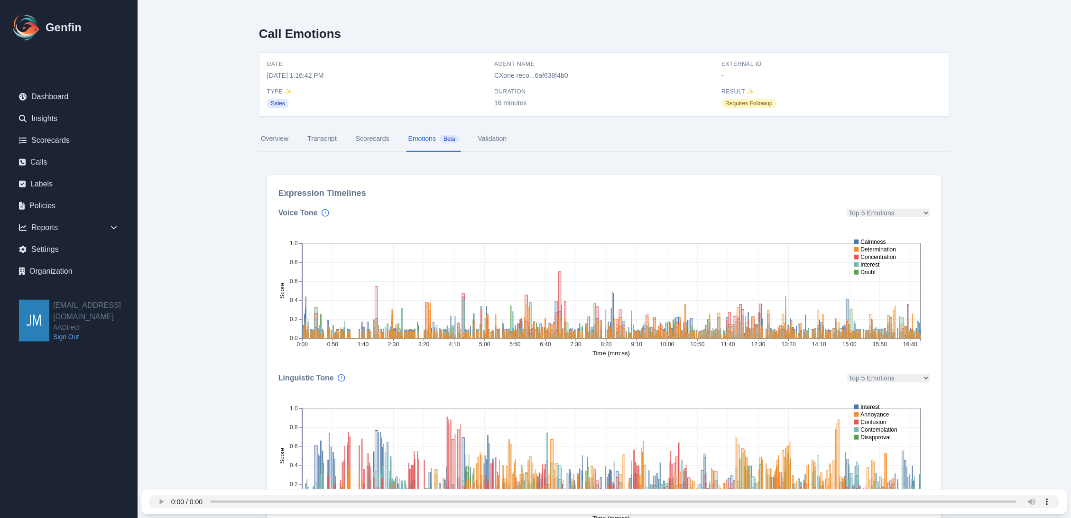
click at [250, 174] on div "Call Emotions Date [DATE] 1:16:42 PM Agent Name CXone reco...6af638f4b0 Externa…" at bounding box center [604, 363] width 729 height 726
click at [538, 182] on div "Expression Timelines Voice Tone Top 5 Emotions Admiration Adoration Aesthetic A…" at bounding box center [605, 437] width 676 height 525
click at [487, 139] on link "Validation" at bounding box center [492, 139] width 32 height 26
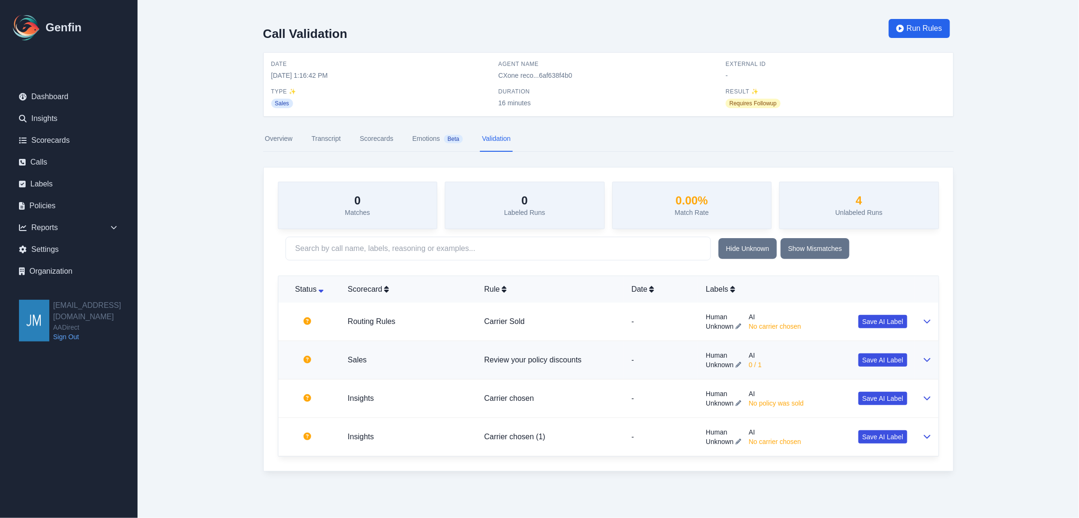
click at [929, 359] on icon at bounding box center [927, 360] width 7 height 4
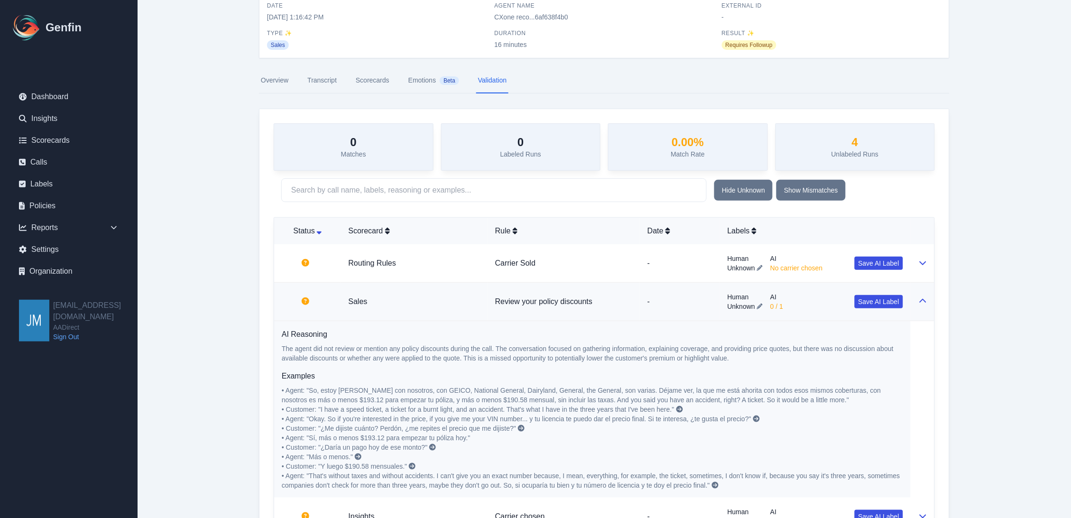
scroll to position [149, 0]
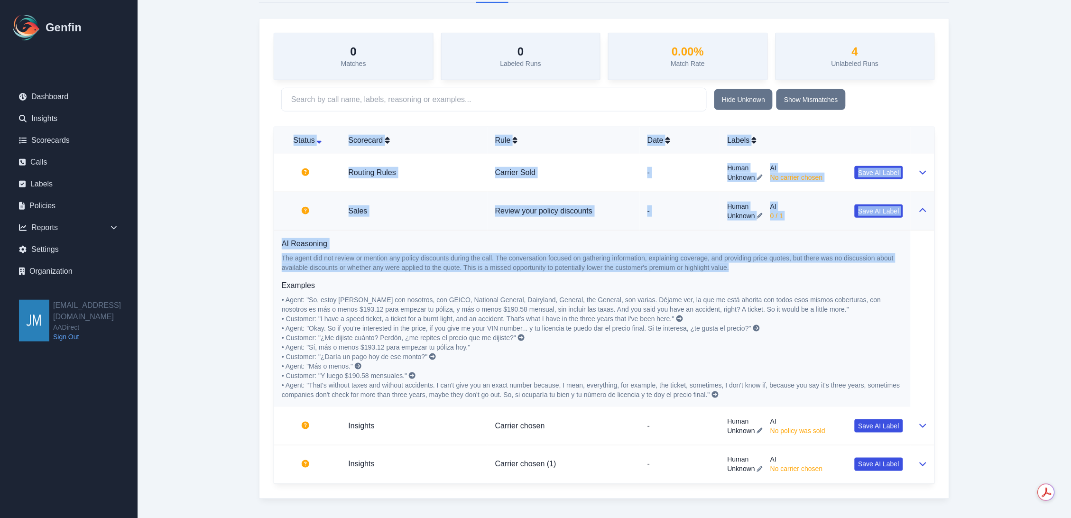
drag, startPoint x: 761, startPoint y: 266, endPoint x: 265, endPoint y: 244, distance: 497.2
click at [265, 244] on div "0 Matches 0 Labeled Runs 0.00 % Match Rate 4 Unlabeled Runs Hide Unknown Show M…" at bounding box center [604, 259] width 690 height 480
click at [372, 268] on p "The agent did not review or mention any policy discounts during the call. The c…" at bounding box center [592, 262] width 621 height 19
drag, startPoint x: 742, startPoint y: 271, endPoint x: 273, endPoint y: 242, distance: 470.5
click at [273, 242] on div "0 Matches 0 Labeled Runs 0.00 % Match Rate 4 Unlabeled Runs Hide Unknown Show M…" at bounding box center [604, 259] width 690 height 480
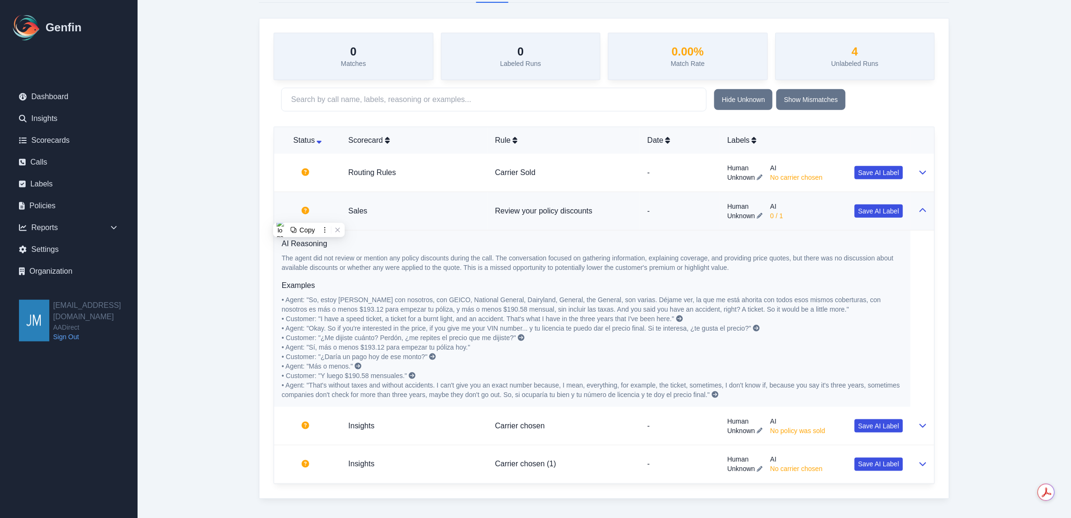
click at [319, 280] on h6 "Examples" at bounding box center [592, 285] width 621 height 11
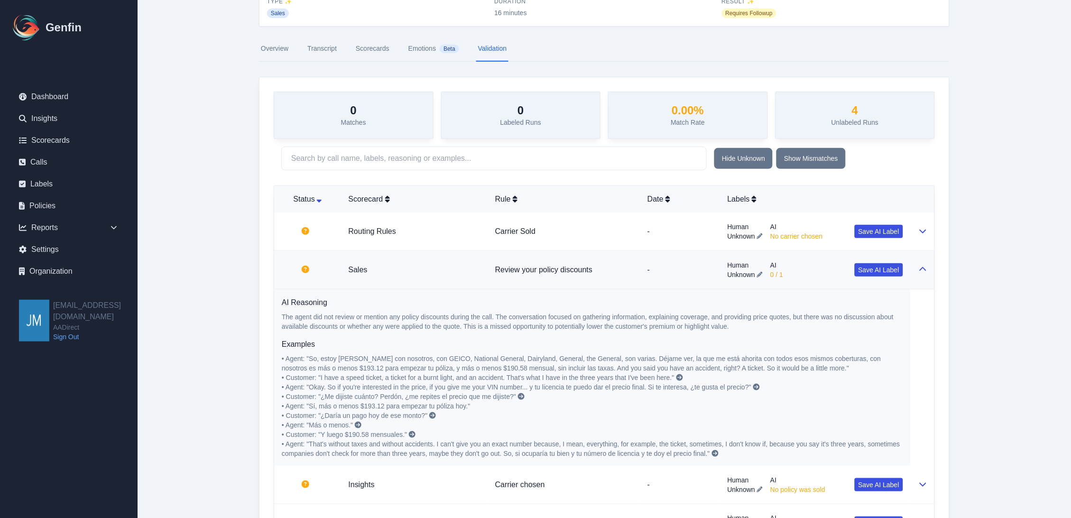
scroll to position [0, 0]
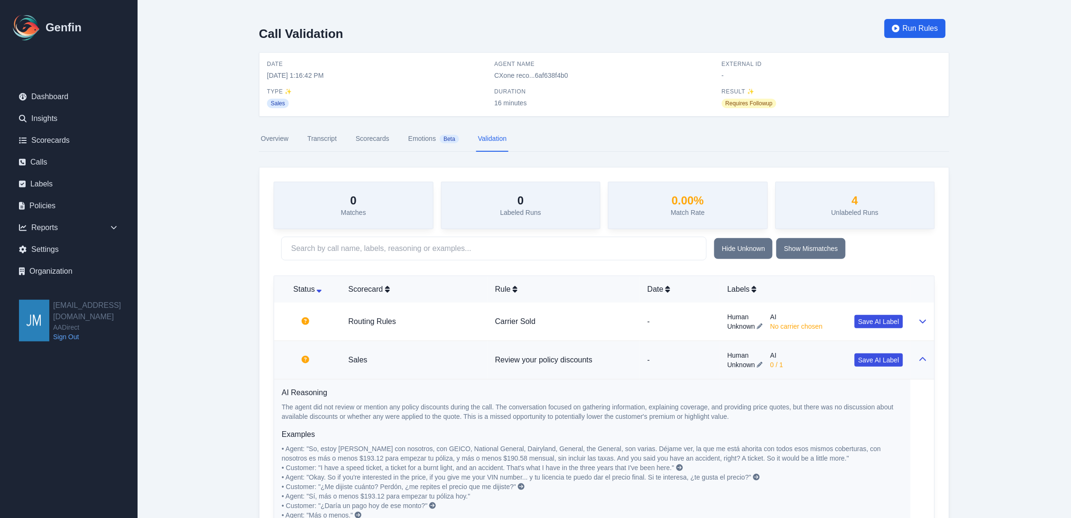
click at [1007, 136] on main "Call Validation Run Rules Date [DATE] 1:16:42 PM Agent Name CXone reco...6af638…" at bounding box center [605, 333] width 934 height 667
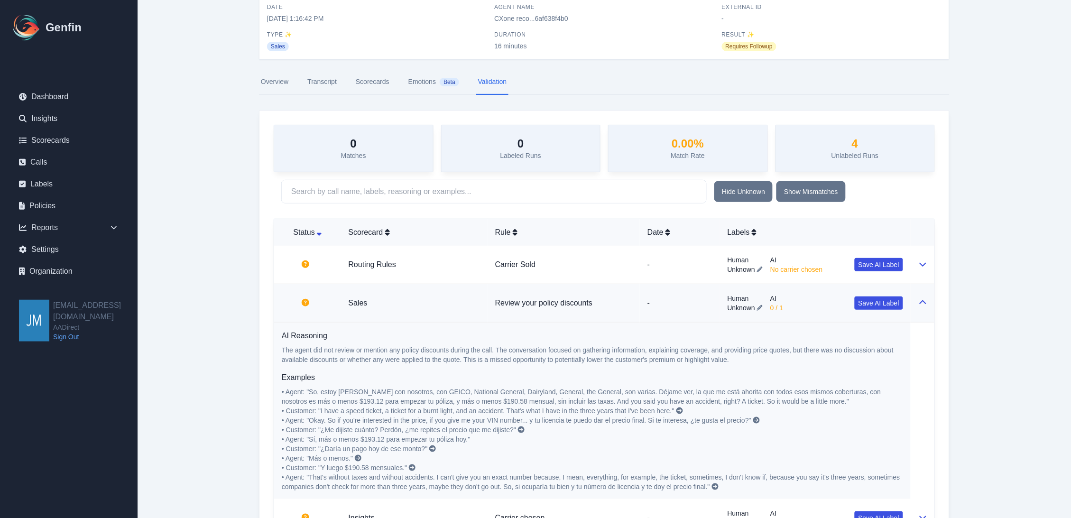
scroll to position [149, 0]
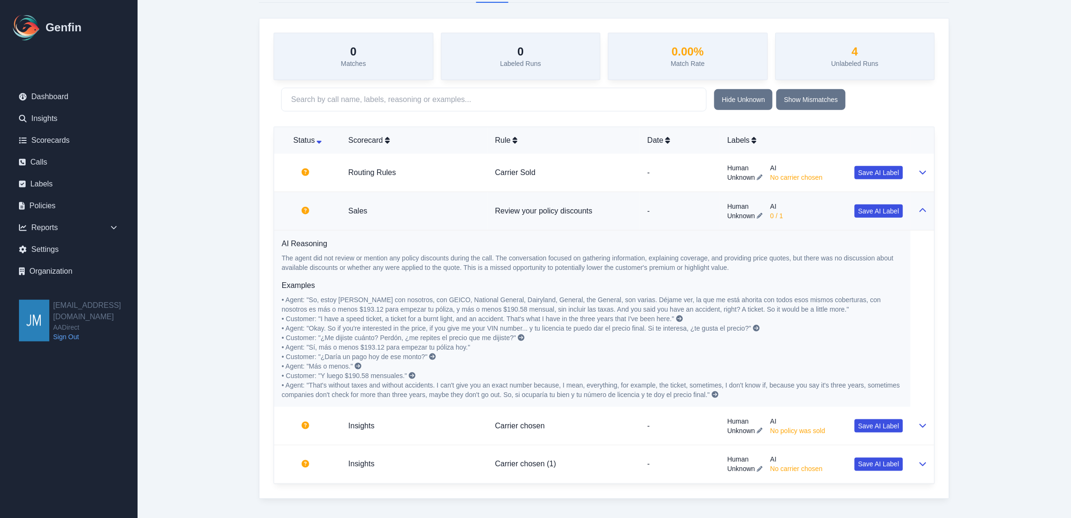
click at [998, 174] on main "Call Validation Run Rules Date [DATE] 1:16:42 PM Agent Name CXone reco...6af638…" at bounding box center [605, 184] width 934 height 667
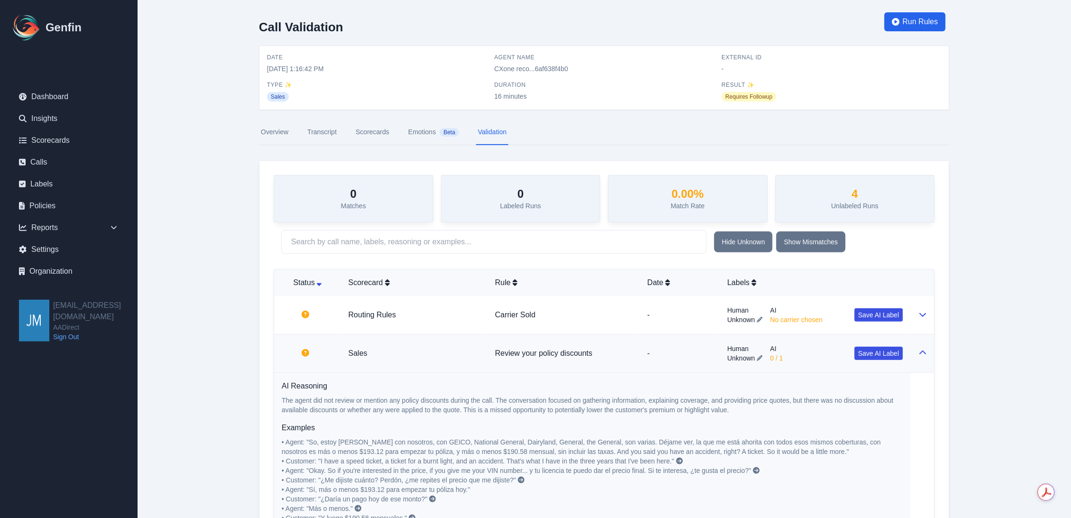
scroll to position [0, 0]
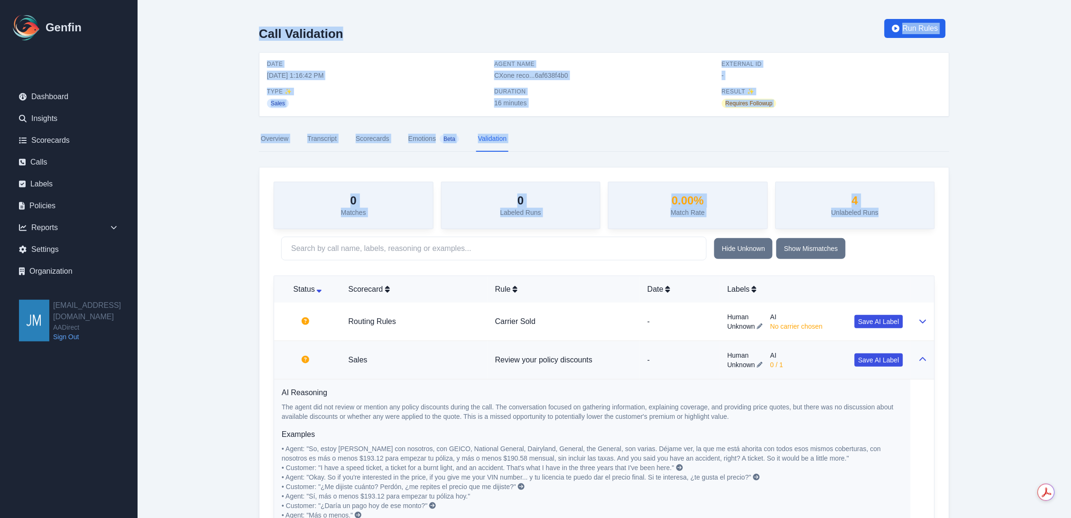
drag, startPoint x: 242, startPoint y: 27, endPoint x: 949, endPoint y: 214, distance: 730.8
click at [949, 214] on div "Call Validation Run Rules Date [DATE] 1:16:42 PM Agent Name CXone reco...6af638…" at bounding box center [604, 333] width 729 height 667
drag, startPoint x: 988, startPoint y: 173, endPoint x: 992, endPoint y: 169, distance: 6.1
click at [988, 173] on main "Call Validation Run Rules Date [DATE] 1:16:42 PM Agent Name CXone reco...6af638…" at bounding box center [605, 333] width 934 height 667
drag, startPoint x: 911, startPoint y: 212, endPoint x: 238, endPoint y: 36, distance: 696.3
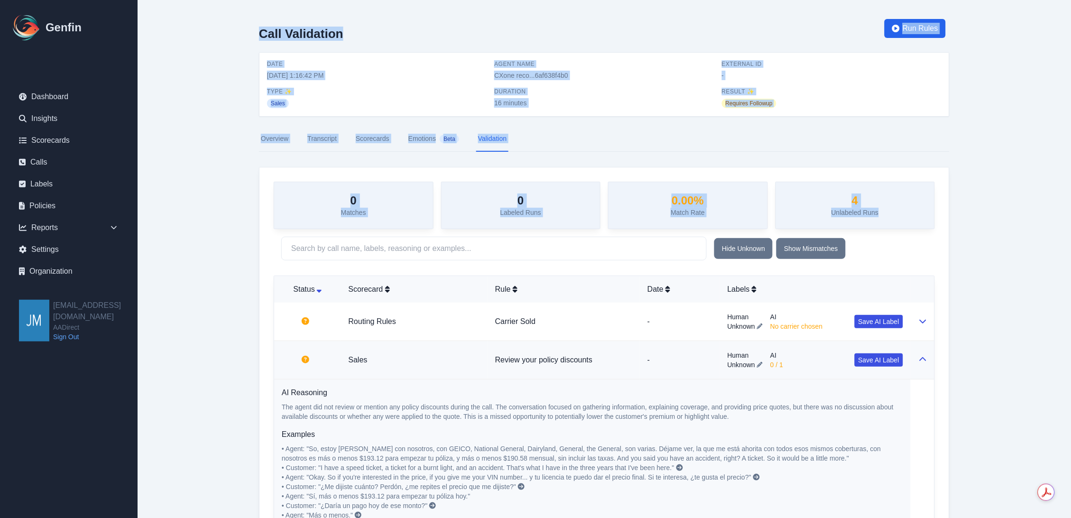
click at [238, 36] on main "Call Validation Run Rules Date [DATE] 1:16:42 PM Agent Name CXone reco...6af638…" at bounding box center [605, 333] width 934 height 667
click at [211, 55] on main "Call Validation Run Rules Date [DATE] 1:16:42 PM Agent Name CXone reco...6af638…" at bounding box center [605, 333] width 934 height 667
drag, startPoint x: 253, startPoint y: 30, endPoint x: 955, endPoint y: 205, distance: 723.1
click at [945, 207] on div "Call Validation Run Rules Date [DATE] 1:16:42 PM Agent Name CXone reco...6af638…" at bounding box center [604, 333] width 729 height 667
click at [987, 171] on main "Call Validation Run Rules Date [DATE] 1:16:42 PM Agent Name CXone reco...6af638…" at bounding box center [605, 333] width 934 height 667
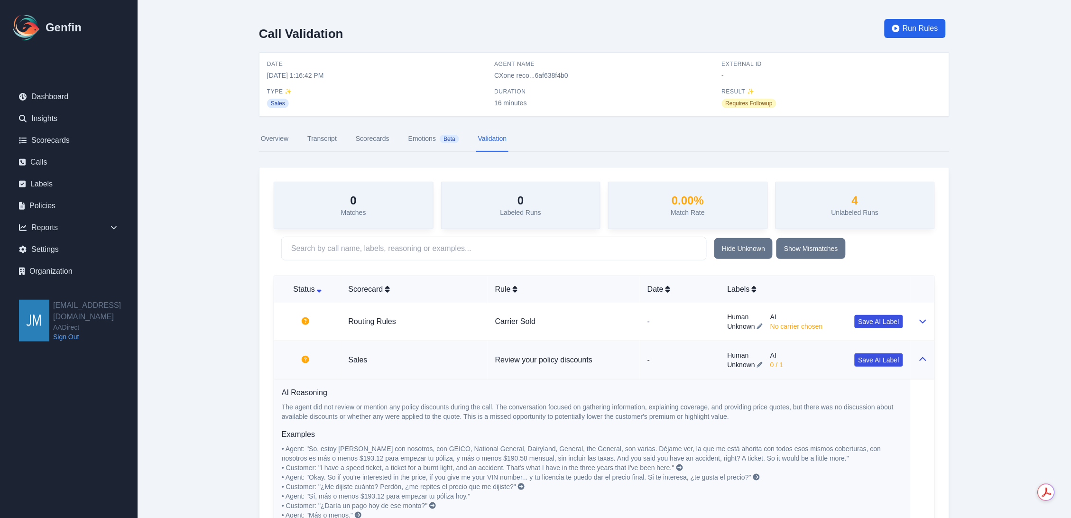
click at [920, 212] on div "4 Unlabeled Runs" at bounding box center [856, 205] width 160 height 47
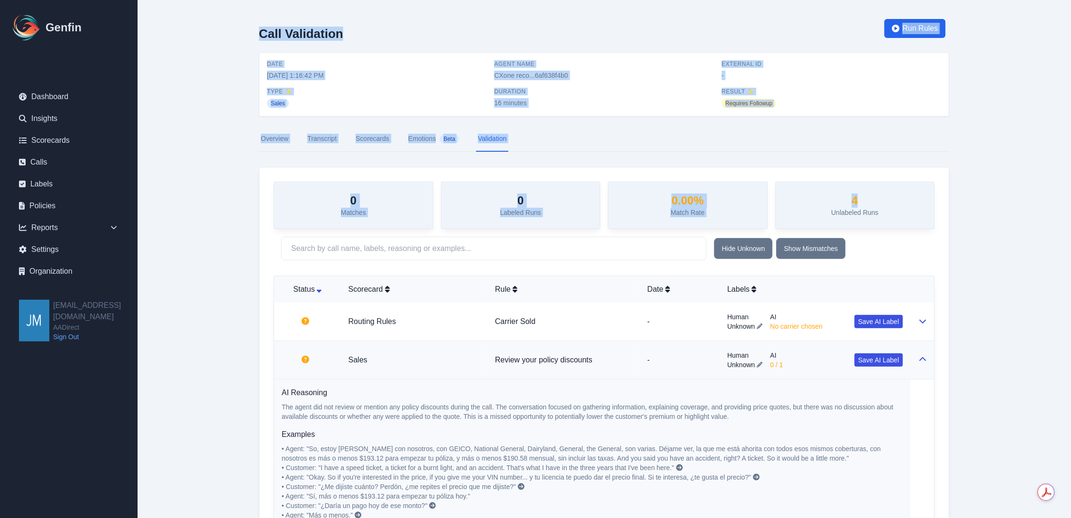
drag, startPoint x: 899, startPoint y: 204, endPoint x: 213, endPoint y: 40, distance: 705.0
click at [213, 40] on main "Call Validation Run Rules Date [DATE] 1:16:42 PM Agent Name CXone reco...6af638…" at bounding box center [605, 333] width 934 height 667
click at [217, 74] on main "Call Validation Run Rules Date [DATE] 1:16:42 PM Agent Name CXone reco...6af638…" at bounding box center [605, 333] width 934 height 667
drag, startPoint x: 248, startPoint y: 31, endPoint x: 944, endPoint y: 211, distance: 718.8
click at [939, 213] on div "Call Validation Run Rules Date [DATE] 1:16:42 PM Agent Name CXone reco...6af638…" at bounding box center [604, 333] width 729 height 667
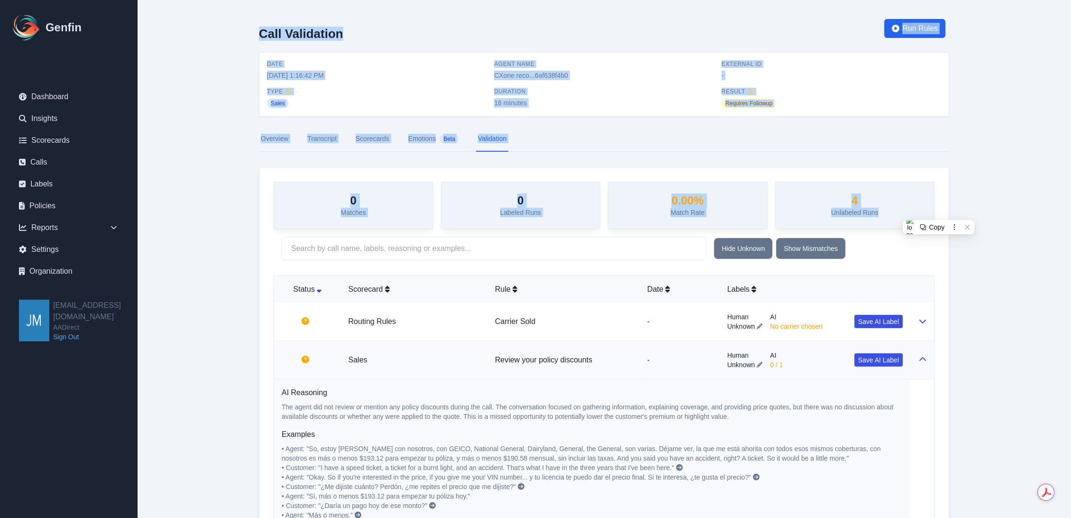
click at [992, 183] on main "Call Validation Run Rules Date [DATE] 1:16:42 PM Agent Name CXone reco...6af638…" at bounding box center [605, 333] width 934 height 667
click at [902, 209] on div "4 Unlabeled Runs" at bounding box center [856, 205] width 160 height 47
drag, startPoint x: 909, startPoint y: 212, endPoint x: 208, endPoint y: 33, distance: 724.0
click at [208, 33] on main "Call Validation Run Rules Date [DATE] 1:16:42 PM Agent Name CXone reco...6af638…" at bounding box center [605, 333] width 934 height 667
click at [213, 102] on main "Call Validation Run Rules Date [DATE] 1:16:42 PM Agent Name CXone reco...6af638…" at bounding box center [605, 333] width 934 height 667
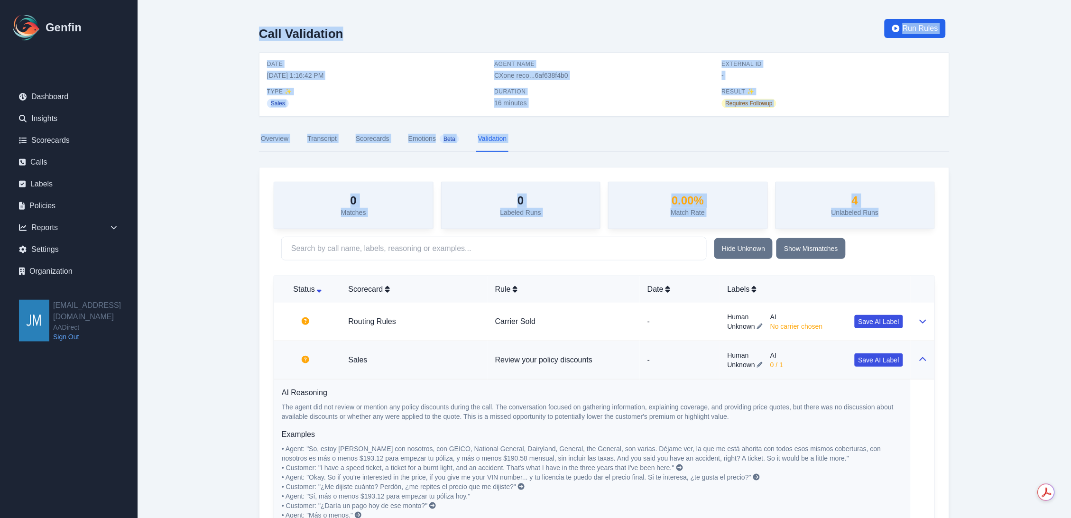
drag, startPoint x: 244, startPoint y: 32, endPoint x: 957, endPoint y: 206, distance: 734.1
click at [954, 207] on div "Call Validation Run Rules Date [DATE] 1:16:42 PM Agent Name CXone reco...6af638…" at bounding box center [604, 333] width 729 height 667
click at [984, 183] on main "Call Validation Run Rules Date [DATE] 1:16:42 PM Agent Name CXone reco...6af638…" at bounding box center [605, 333] width 934 height 667
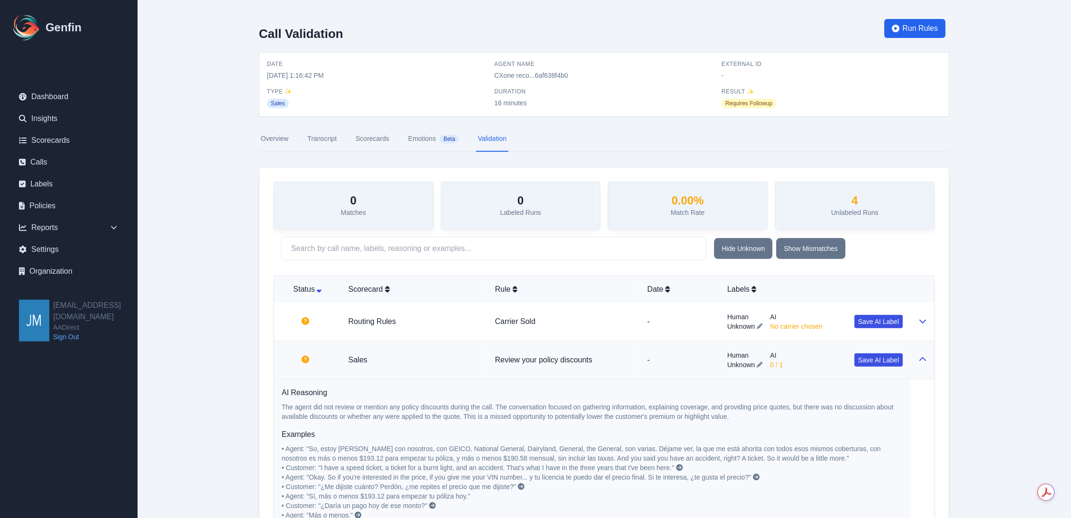
click at [916, 202] on div "4 Unlabeled Runs" at bounding box center [856, 205] width 160 height 47
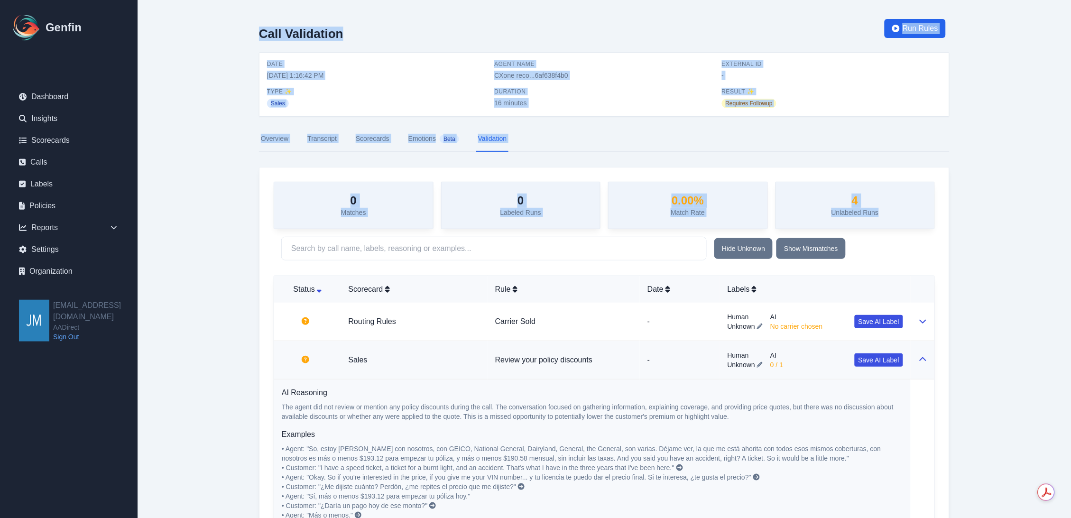
drag, startPoint x: 788, startPoint y: 206, endPoint x: 187, endPoint y: 30, distance: 626.9
click at [187, 30] on main "Call Validation Run Rules Date [DATE] 1:16:42 PM Agent Name CXone reco...6af638…" at bounding box center [605, 333] width 934 height 667
click at [195, 70] on main "Call Validation Run Rules Date [DATE] 1:16:42 PM Agent Name CXone reco...6af638…" at bounding box center [605, 333] width 934 height 667
drag, startPoint x: 245, startPoint y: 29, endPoint x: 908, endPoint y: 209, distance: 687.6
click at [909, 210] on div "Call Validation Run Rules Date [DATE] 1:16:42 PM Agent Name CXone reco...6af638…" at bounding box center [604, 333] width 729 height 667
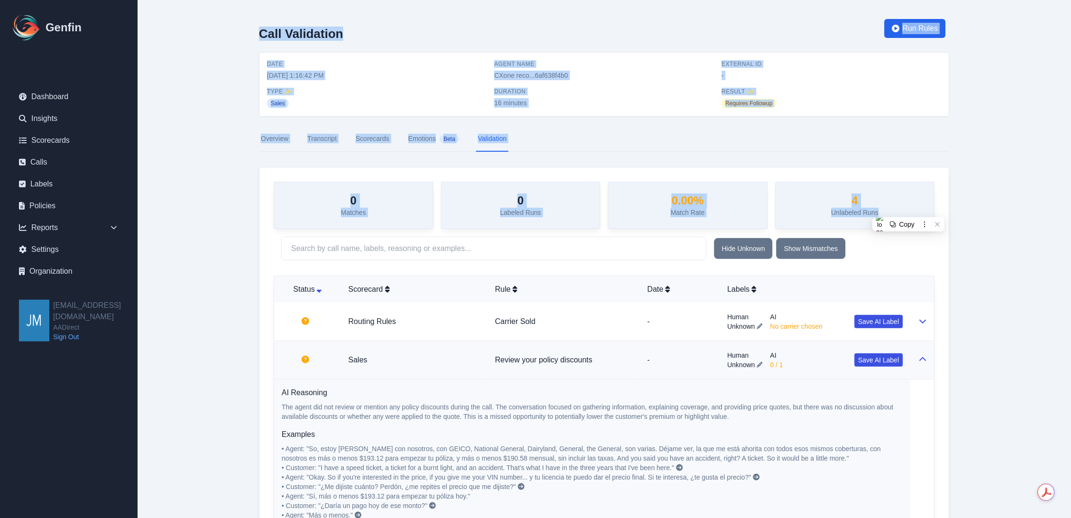
click at [908, 207] on div "4 Unlabeled Runs" at bounding box center [856, 205] width 160 height 47
drag, startPoint x: 913, startPoint y: 210, endPoint x: 217, endPoint y: 24, distance: 720.4
click at [217, 24] on main "Call Validation Run Rules Date [DATE] 1:16:42 PM Agent Name CXone reco...6af638…" at bounding box center [605, 333] width 934 height 667
click at [205, 70] on main "Call Validation Run Rules Date [DATE] 1:16:42 PM Agent Name CXone reco...6af638…" at bounding box center [605, 333] width 934 height 667
drag, startPoint x: 256, startPoint y: 28, endPoint x: 936, endPoint y: 206, distance: 702.4
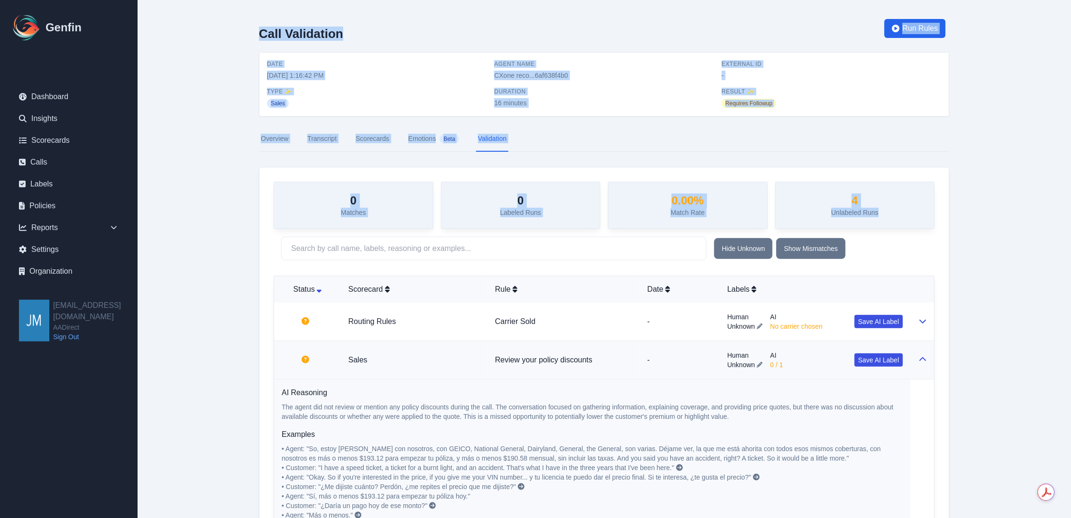
click at [930, 208] on div "Call Validation Run Rules Date [DATE] 1:16:42 PM Agent Name CXone reco...6af638…" at bounding box center [604, 333] width 729 height 667
click at [995, 179] on main "Call Validation Run Rules Date [DATE] 1:16:42 PM Agent Name CXone reco...6af638…" at bounding box center [605, 333] width 934 height 667
click at [923, 206] on div "4 Unlabeled Runs" at bounding box center [856, 205] width 160 height 47
drag, startPoint x: 901, startPoint y: 219, endPoint x: 204, endPoint y: 37, distance: 720.6
click at [204, 37] on main "Call Validation Run Rules Date [DATE] 1:16:42 PM Agent Name CXone reco...6af638…" at bounding box center [605, 333] width 934 height 667
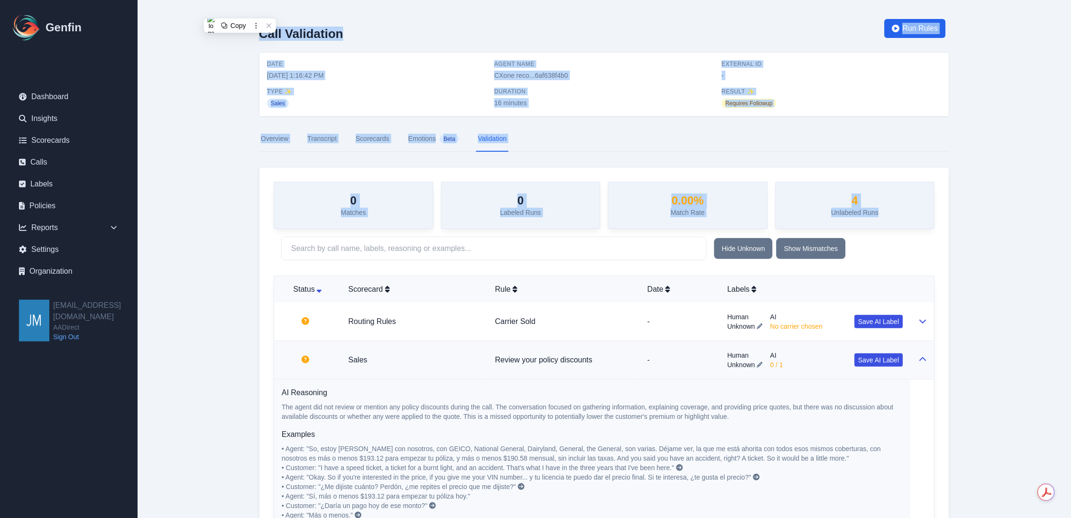
click at [211, 87] on main "Call Validation Run Rules Date [DATE] 1:16:42 PM Agent Name CXone reco...6af638…" at bounding box center [605, 333] width 934 height 667
drag, startPoint x: 249, startPoint y: 29, endPoint x: 934, endPoint y: 210, distance: 708.1
click at [934, 210] on div "Call Validation Run Rules Date [DATE] 1:16:42 PM Agent Name CXone reco...6af638…" at bounding box center [604, 333] width 729 height 667
click at [922, 204] on div "4 Unlabeled Runs" at bounding box center [856, 205] width 160 height 47
click at [905, 211] on div "4 Unlabeled Runs" at bounding box center [856, 205] width 160 height 47
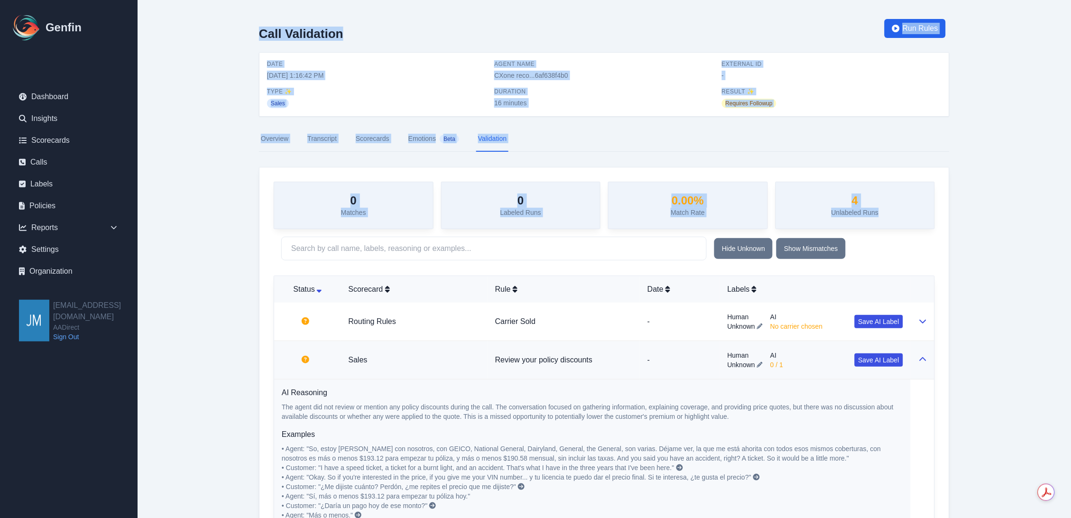
drag, startPoint x: 898, startPoint y: 214, endPoint x: 188, endPoint y: 25, distance: 734.4
click at [188, 25] on main "Call Validation Run Rules Date [DATE] 1:16:42 PM Agent Name CXone reco...6af638…" at bounding box center [605, 333] width 934 height 667
click at [192, 90] on main "Call Validation Run Rules Date [DATE] 1:16:42 PM Agent Name CXone reco...6af638…" at bounding box center [605, 333] width 934 height 667
drag, startPoint x: 250, startPoint y: 28, endPoint x: 916, endPoint y: 200, distance: 686.8
click at [914, 201] on div "Call Validation Run Rules Date [DATE] 1:16:42 PM Agent Name CXone reco...6af638…" at bounding box center [604, 333] width 729 height 667
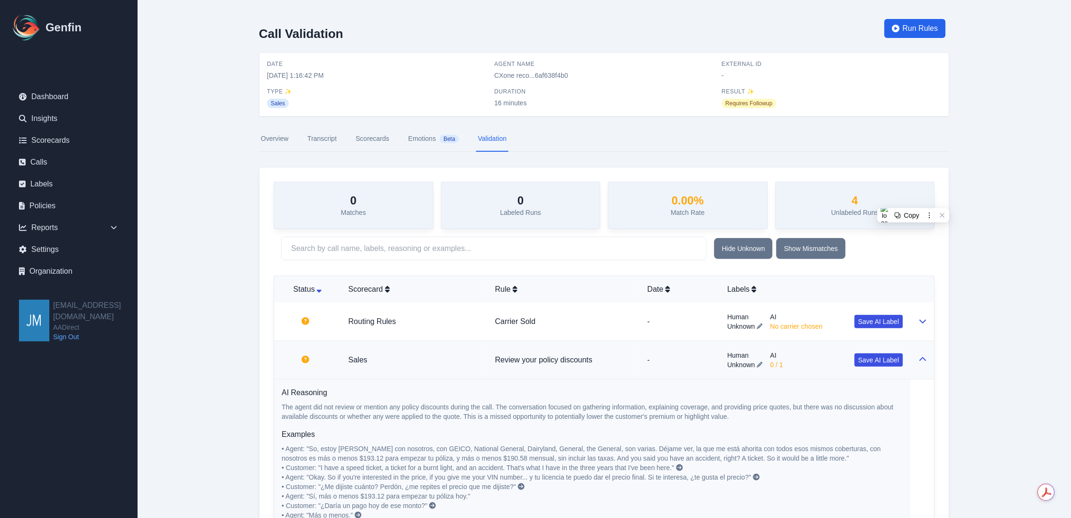
drag, startPoint x: 257, startPoint y: 268, endPoint x: 253, endPoint y: 272, distance: 5.7
click at [257, 268] on div "Call Validation Run Rules Date [DATE] 1:16:42 PM Agent Name CXone reco...6af638…" at bounding box center [604, 333] width 729 height 667
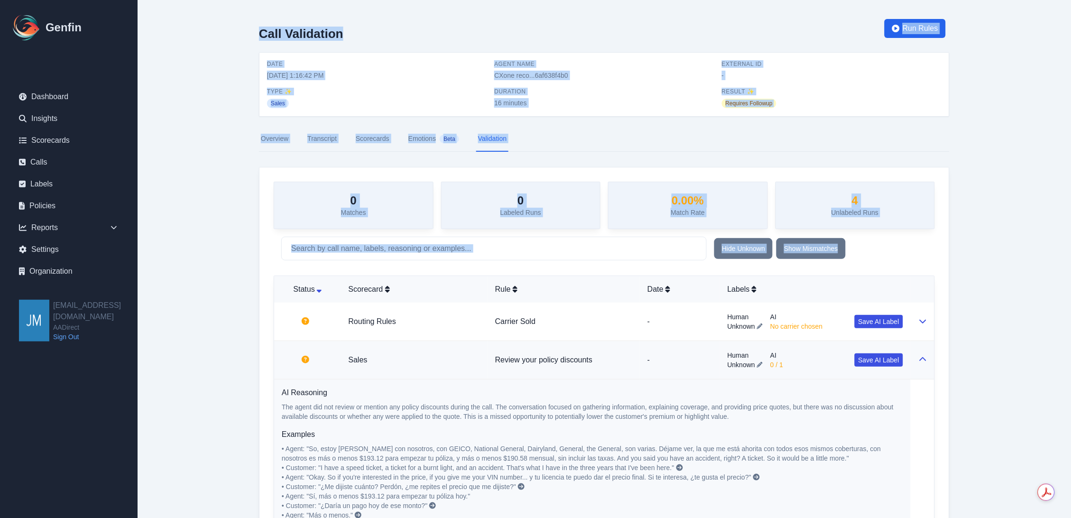
drag, startPoint x: 259, startPoint y: 36, endPoint x: 968, endPoint y: 378, distance: 787.4
click at [968, 378] on div "Call Validation Run Rules Date [DATE] 1:16:42 PM Agent Name CXone reco...6af638…" at bounding box center [604, 333] width 729 height 667
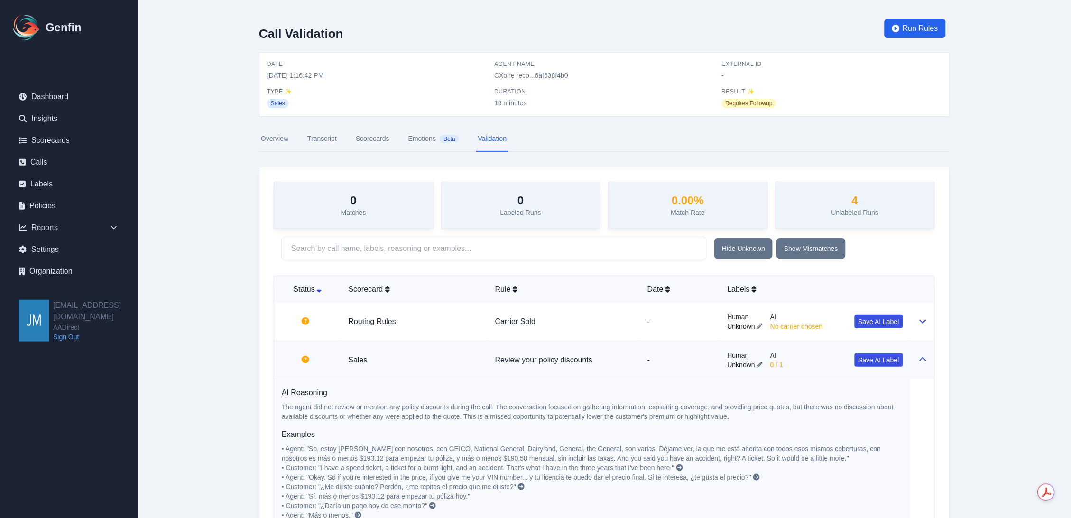
click at [968, 378] on div "Call Validation Run Rules Date [DATE] 1:16:42 PM Agent Name CXone reco...6af638…" at bounding box center [604, 333] width 729 height 667
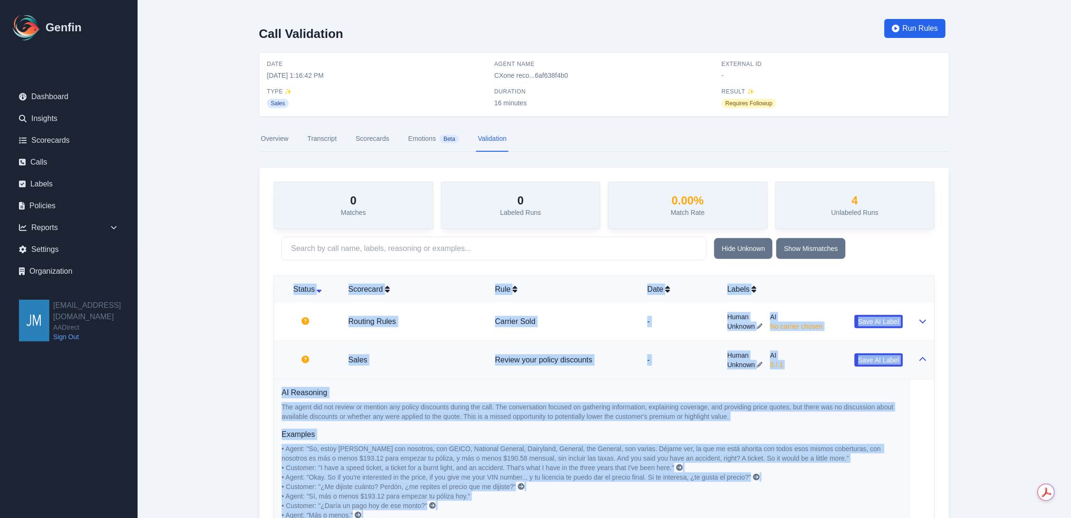
click at [968, 377] on div "Call Validation Run Rules Date [DATE] 1:16:42 PM Agent Name CXone reco...6af638…" at bounding box center [604, 333] width 729 height 667
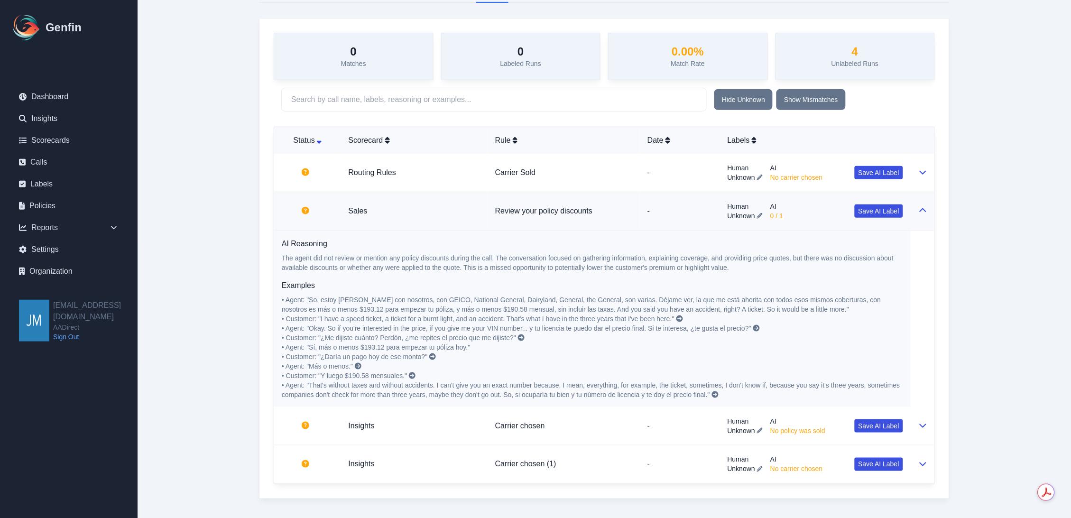
click at [1004, 214] on main "Call Validation Run Rules Date [DATE] 1:16:42 PM Agent Name CXone reco...6af638…" at bounding box center [605, 184] width 934 height 667
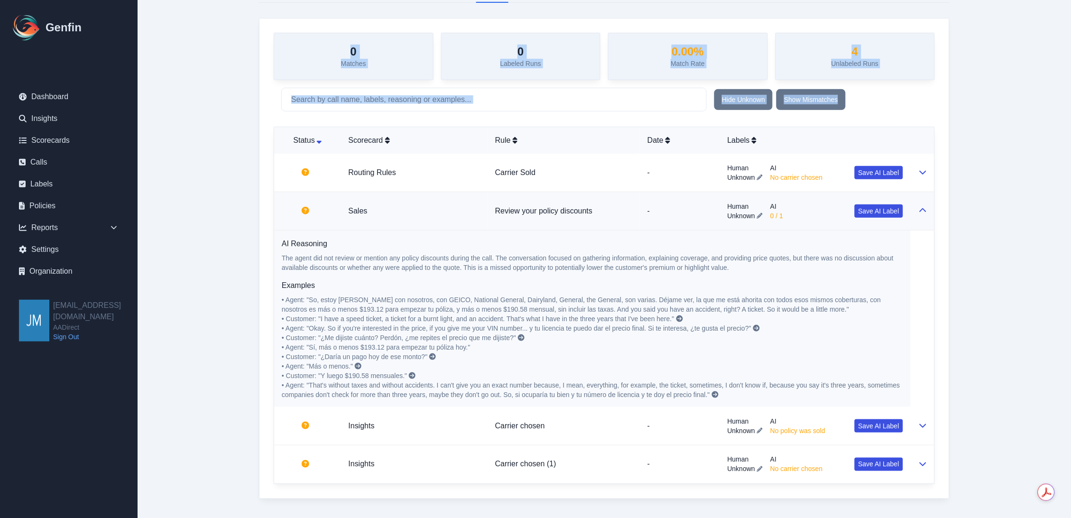
drag, startPoint x: 282, startPoint y: 32, endPoint x: 938, endPoint y: 462, distance: 785.0
click at [938, 462] on main "Call Validation Run Rules Date [DATE] 1:16:42 PM Agent Name CXone reco...6af638…" at bounding box center [605, 184] width 934 height 667
click at [970, 168] on main "Call Validation Run Rules Date [DATE] 1:16:42 PM Agent Name CXone reco...6af638…" at bounding box center [605, 184] width 934 height 667
click at [909, 106] on div "Hide Unknown Show Mismatches" at bounding box center [820, 99] width 213 height 21
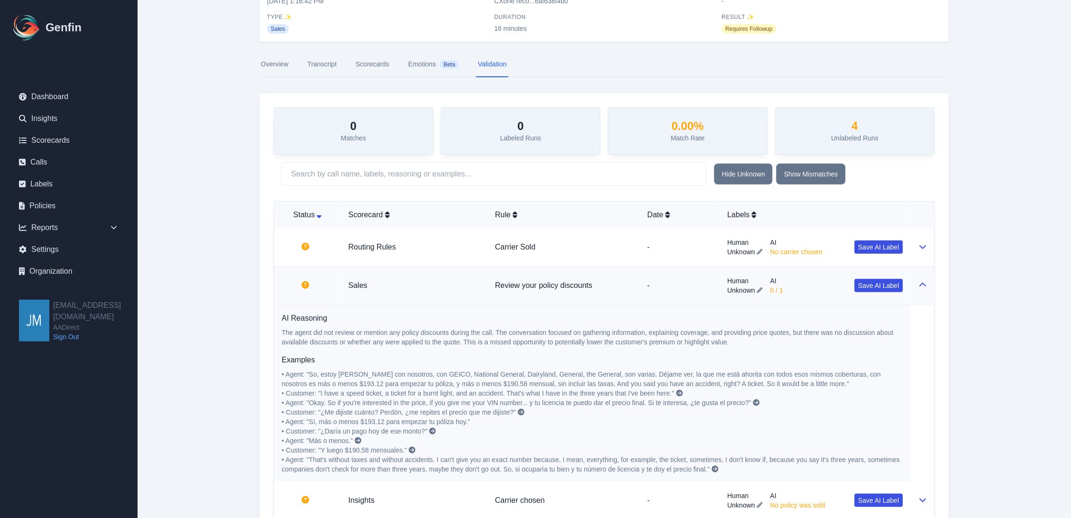
scroll to position [0, 0]
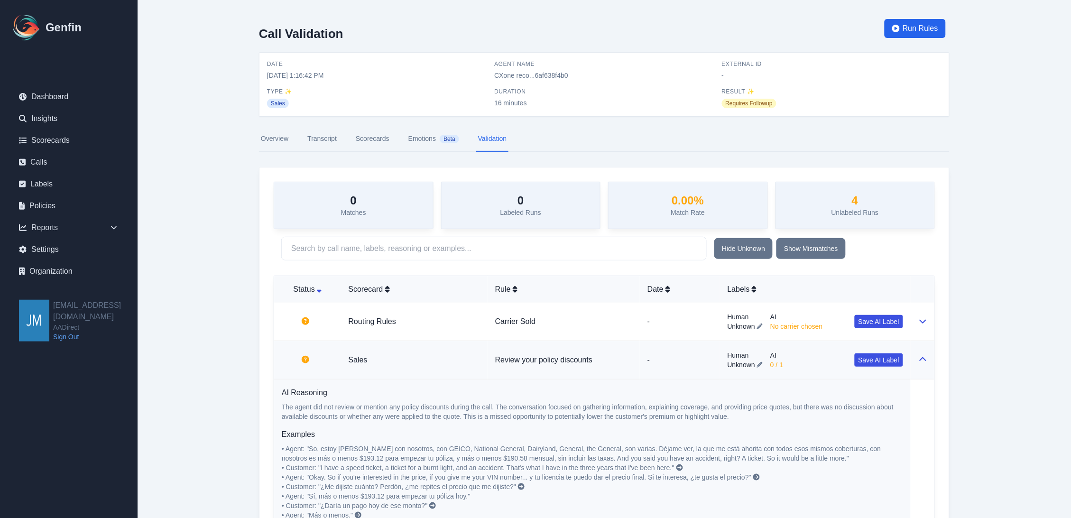
click at [278, 139] on link "Overview" at bounding box center [274, 139] width 31 height 26
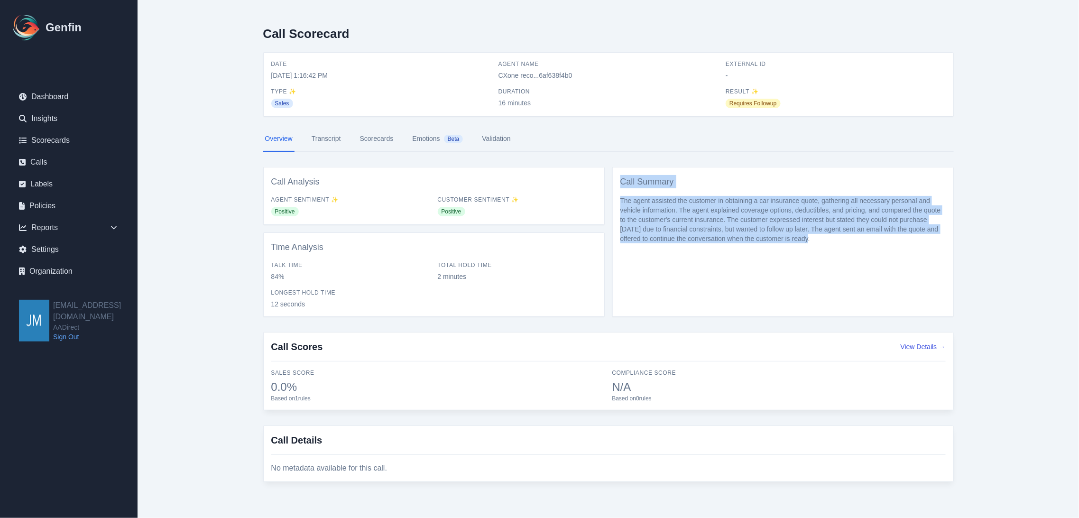
drag, startPoint x: 619, startPoint y: 178, endPoint x: 846, endPoint y: 247, distance: 237.0
click at [846, 247] on div "Call Summary The agent assisted the customer in obtaining a car insurance quote…" at bounding box center [783, 242] width 342 height 150
click at [784, 252] on div "Call Summary The agent assisted the customer in obtaining a car insurance quote…" at bounding box center [783, 242] width 342 height 150
drag, startPoint x: 800, startPoint y: 242, endPoint x: 612, endPoint y: 175, distance: 199.1
click at [612, 175] on div "Call Summary The agent assisted the customer in obtaining a car insurance quote…" at bounding box center [783, 242] width 342 height 150
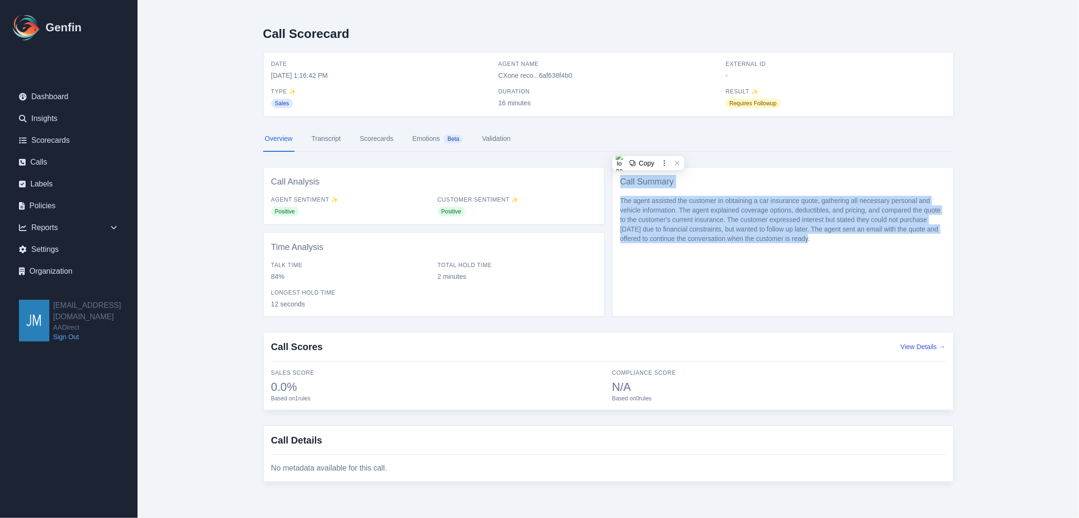
click at [677, 267] on div "Call Summary The agent assisted the customer in obtaining a car insurance quote…" at bounding box center [783, 242] width 342 height 150
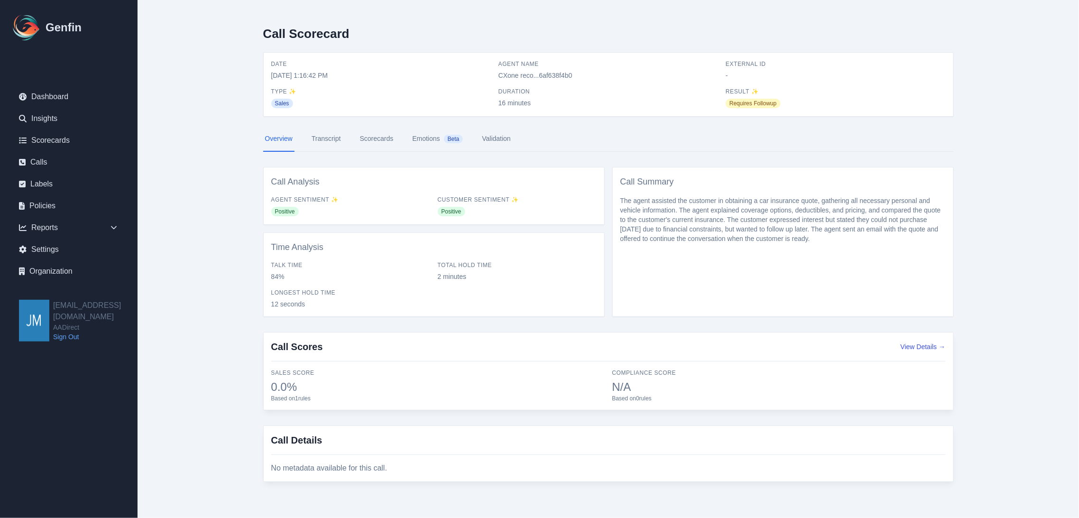
click at [652, 254] on div "Call Summary The agent assisted the customer in obtaining a car insurance quote…" at bounding box center [783, 242] width 342 height 150
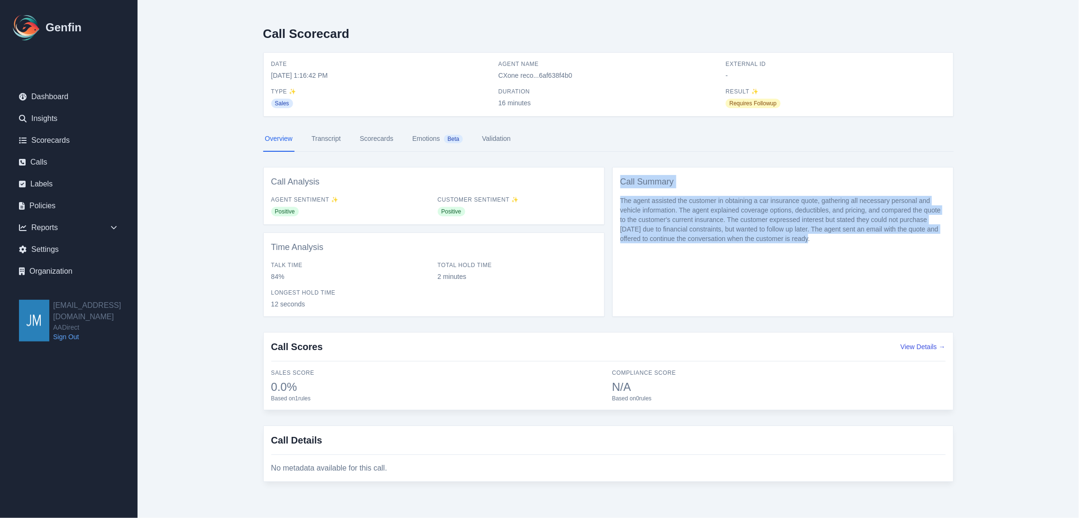
drag, startPoint x: 796, startPoint y: 235, endPoint x: 620, endPoint y: 181, distance: 184.0
click at [620, 181] on div "Call Summary The agent assisted the customer in obtaining a car insurance quote…" at bounding box center [783, 242] width 342 height 150
click at [715, 296] on div "Call Summary The agent assisted the customer in obtaining a car insurance quote…" at bounding box center [783, 242] width 342 height 150
click at [747, 259] on div "Call Summary The agent assisted the customer in obtaining a car insurance quote…" at bounding box center [783, 242] width 342 height 150
click at [797, 247] on div "Call Summary The agent assisted the customer in obtaining a car insurance quote…" at bounding box center [783, 242] width 342 height 150
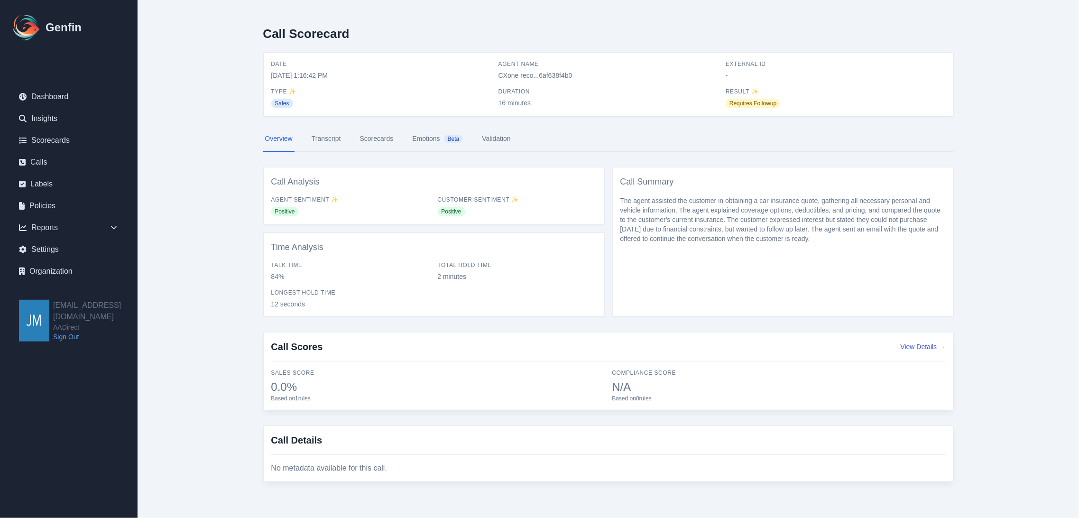
click at [287, 211] on span "Positive" at bounding box center [285, 211] width 28 height 9
click at [448, 212] on span "Positive" at bounding box center [452, 211] width 28 height 9
drag, startPoint x: 467, startPoint y: 211, endPoint x: 250, endPoint y: 183, distance: 219.5
click at [250, 183] on div "Call Scorecard Date [DATE] 1:16:42 PM Agent Name CXone reco...6af638f4b0 Extern…" at bounding box center [608, 258] width 729 height 516
click at [375, 194] on div "Call Analysis Agent Sentiment ✨ Positive Customer Sentiment ✨ Positive" at bounding box center [434, 196] width 342 height 58
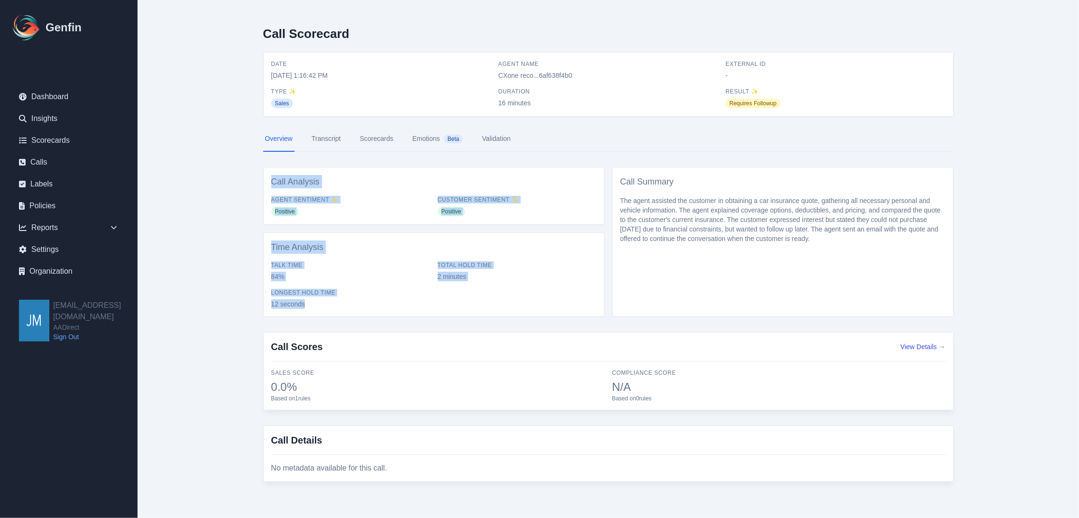
drag, startPoint x: 323, startPoint y: 309, endPoint x: 238, endPoint y: 186, distance: 149.4
click at [238, 186] on main "Call Scorecard Date [DATE] 1:16:42 PM Agent Name CXone reco...6af638f4b0 Extern…" at bounding box center [609, 258] width 942 height 516
click at [231, 277] on main "Call Scorecard Date [DATE] 1:16:42 PM Agent Name CXone reco...6af638f4b0 Extern…" at bounding box center [609, 258] width 942 height 516
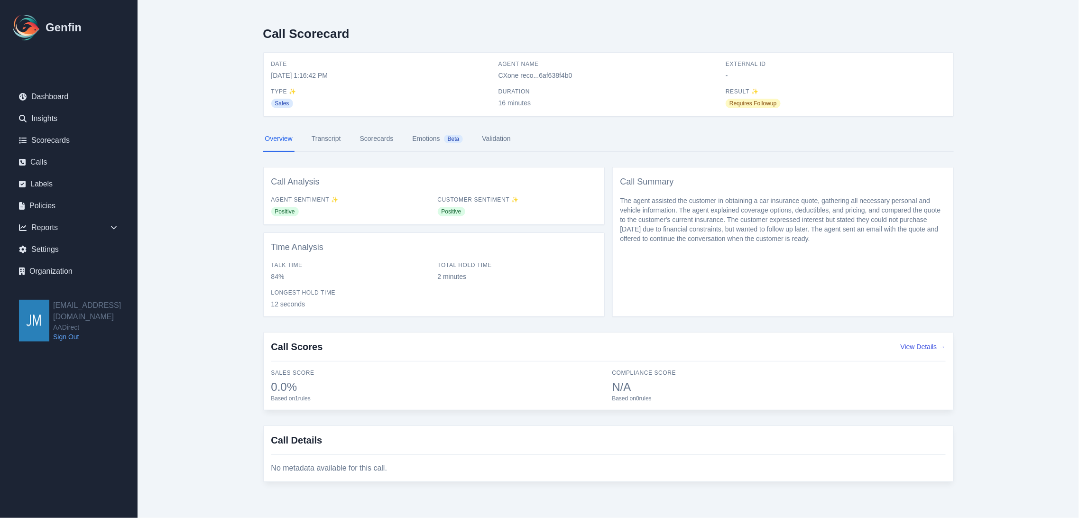
click at [388, 296] on div "Longest Hold Time 12 seconds" at bounding box center [350, 299] width 159 height 20
drag, startPoint x: 310, startPoint y: 304, endPoint x: 271, endPoint y: 304, distance: 39.4
click at [271, 304] on span "12 seconds" at bounding box center [350, 303] width 159 height 9
click at [353, 277] on span "84%" at bounding box center [350, 276] width 159 height 9
drag, startPoint x: 286, startPoint y: 277, endPoint x: 259, endPoint y: 276, distance: 26.6
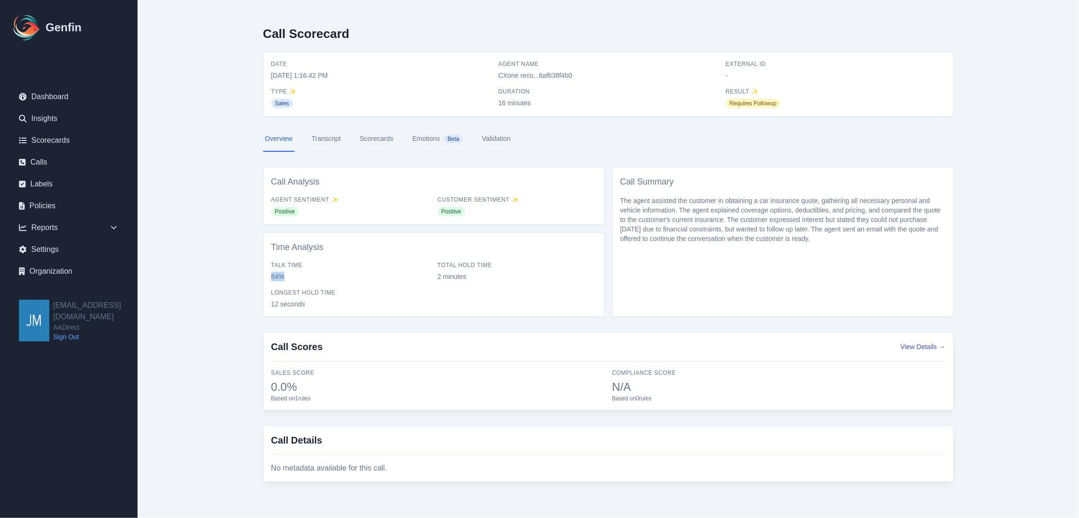
click at [259, 276] on div "Call Scorecard Date [DATE] 1:16:42 PM Agent Name CXone reco...6af638f4b0 Extern…" at bounding box center [608, 258] width 729 height 516
click at [302, 275] on span "84%" at bounding box center [350, 276] width 159 height 9
drag, startPoint x: 478, startPoint y: 273, endPoint x: 425, endPoint y: 278, distance: 52.9
click at [425, 278] on div "Talk Time 84% Total Hold Time 2 minutes Longest Hold Time 12 seconds" at bounding box center [433, 284] width 325 height 47
click at [433, 287] on div "Copy" at bounding box center [418, 293] width 29 height 12
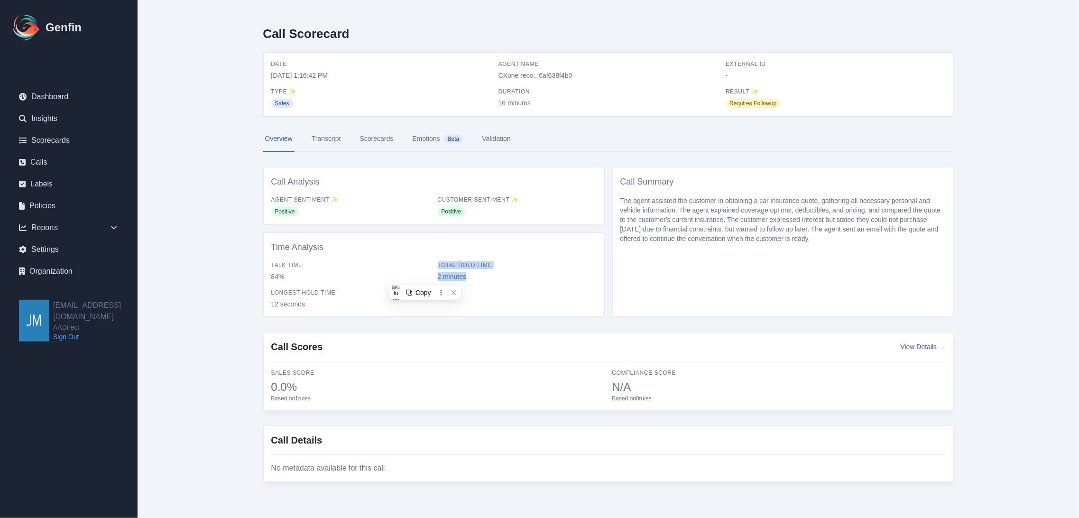
click at [495, 290] on div "Talk Time 84% Total Hold Time 2 minutes Longest Hold Time 12 seconds" at bounding box center [433, 284] width 325 height 47
click at [1006, 253] on main "Call Scorecard Date [DATE] 1:16:42 PM Agent Name CXone reco...6af638f4b0 Extern…" at bounding box center [609, 258] width 942 height 516
click at [921, 341] on div "Call Scores View Details →" at bounding box center [608, 350] width 675 height 21
click at [919, 348] on button "View Details →" at bounding box center [923, 346] width 45 height 9
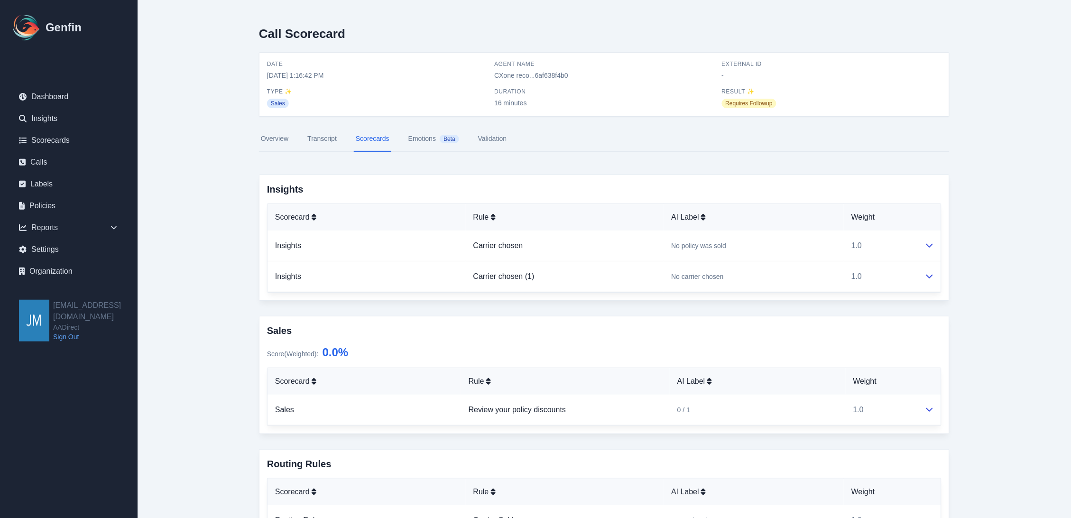
click at [1002, 211] on main "Call Scorecard Date [DATE] 1:16:42 PM Agent Name CXone reco...6af638f4b0 Extern…" at bounding box center [605, 289] width 934 height 579
click at [916, 239] on td "1.0" at bounding box center [881, 246] width 74 height 31
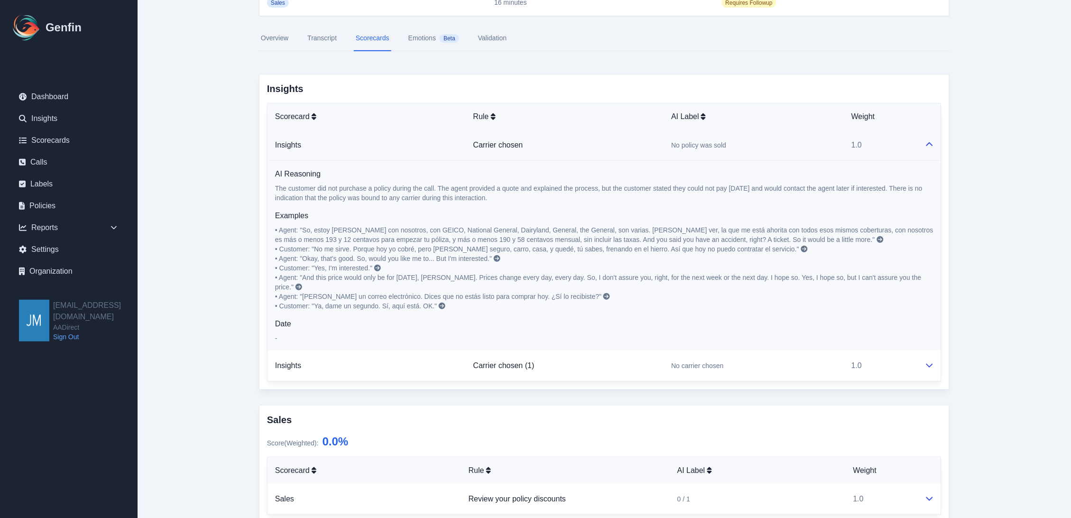
scroll to position [158, 0]
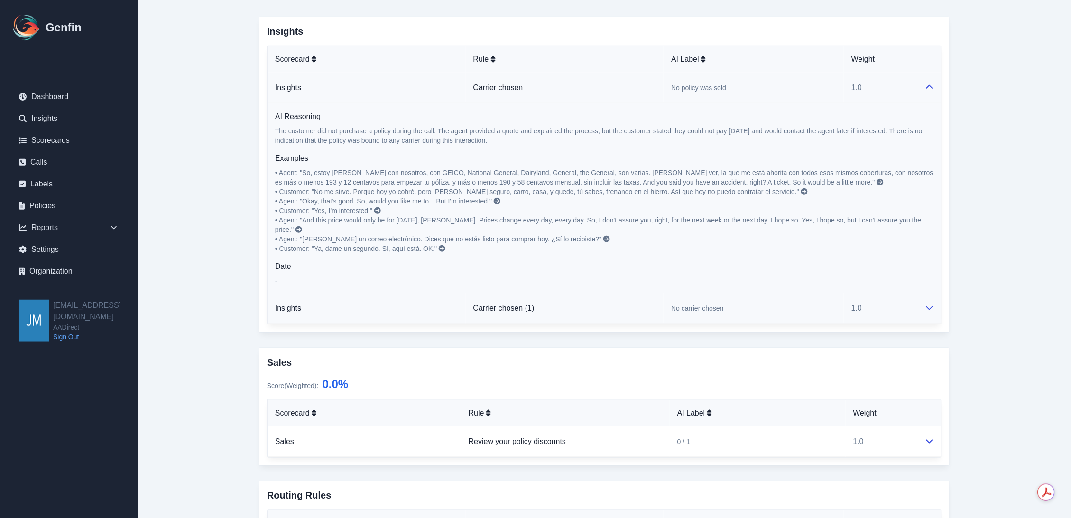
click at [931, 304] on icon at bounding box center [930, 308] width 8 height 8
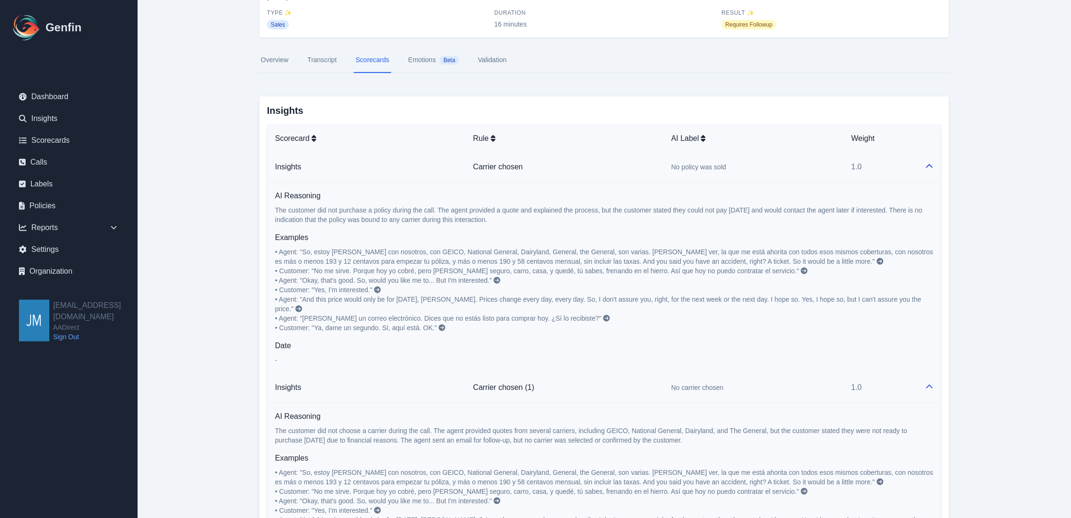
scroll to position [0, 0]
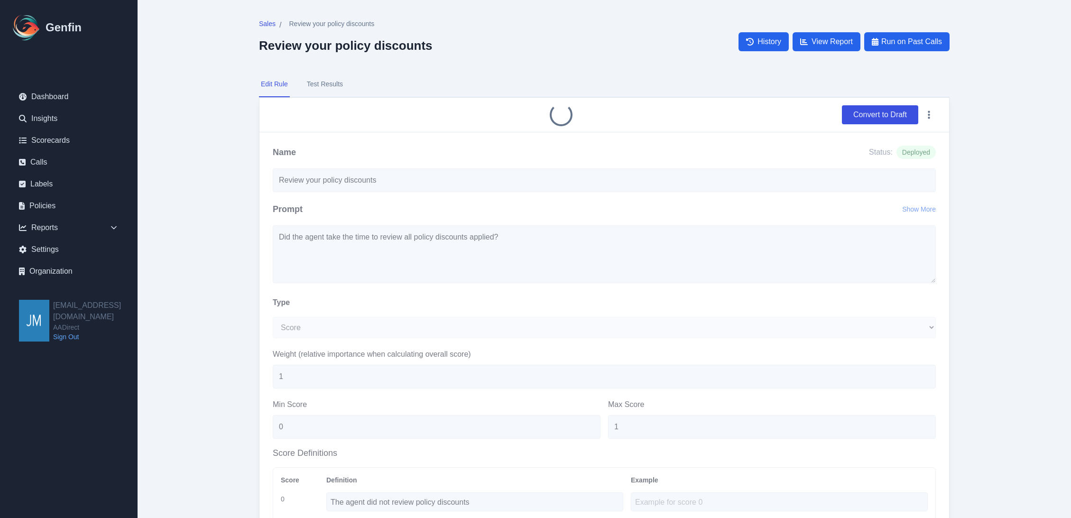
select select "Score"
